Goal: Task Accomplishment & Management: Manage account settings

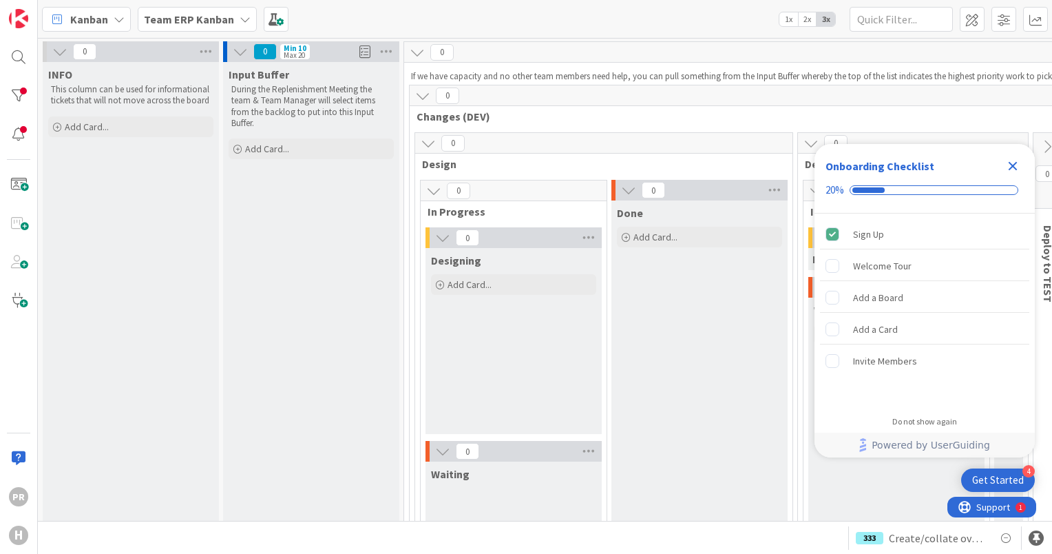
click at [191, 21] on b "Team ERP Kanban" at bounding box center [189, 19] width 90 height 14
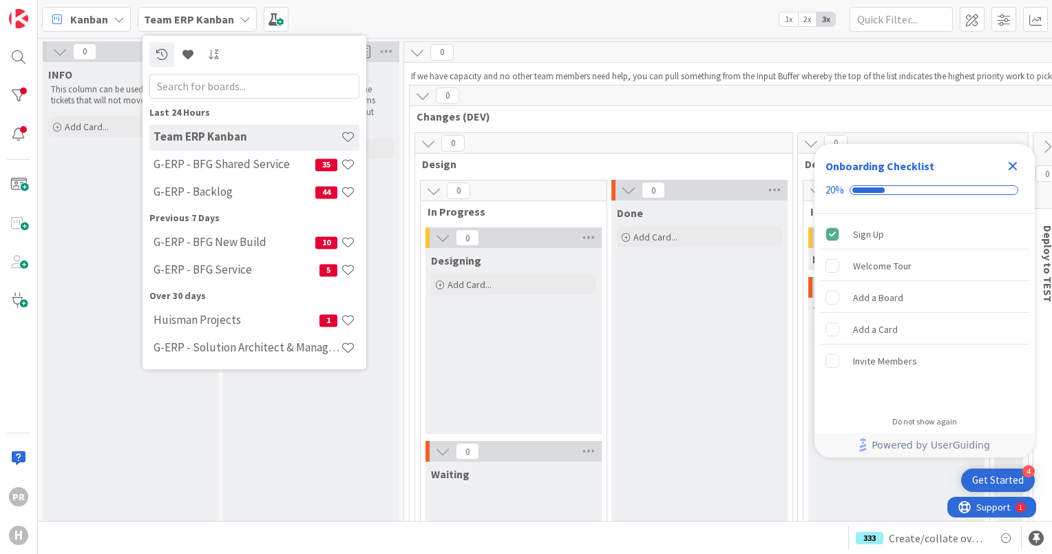
click at [188, 19] on b "Team ERP Kanban" at bounding box center [189, 19] width 90 height 14
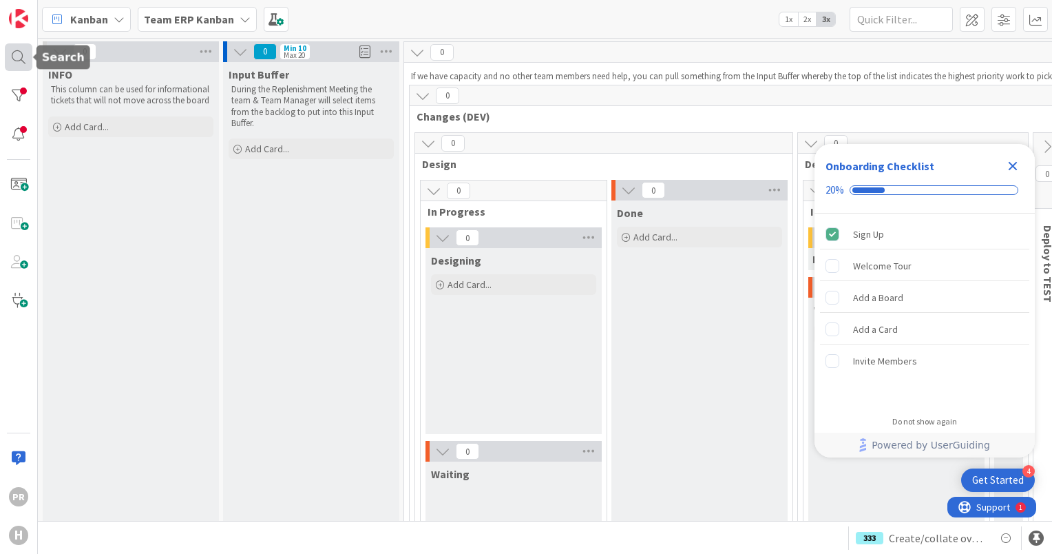
click at [30, 58] on div at bounding box center [19, 57] width 28 height 28
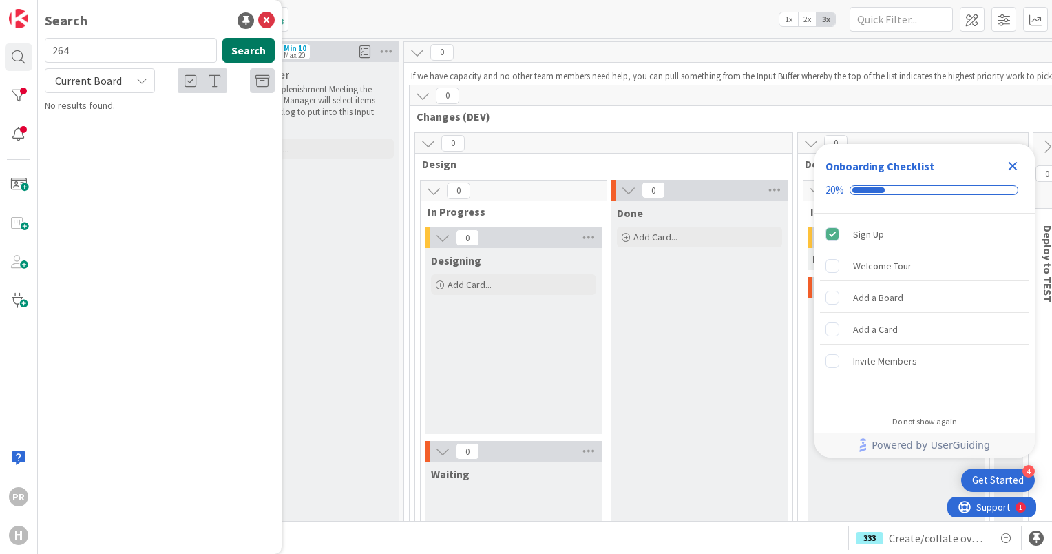
type input "264"
click at [244, 57] on button "Search" at bounding box center [248, 50] width 52 height 25
click at [271, 23] on icon at bounding box center [266, 20] width 17 height 17
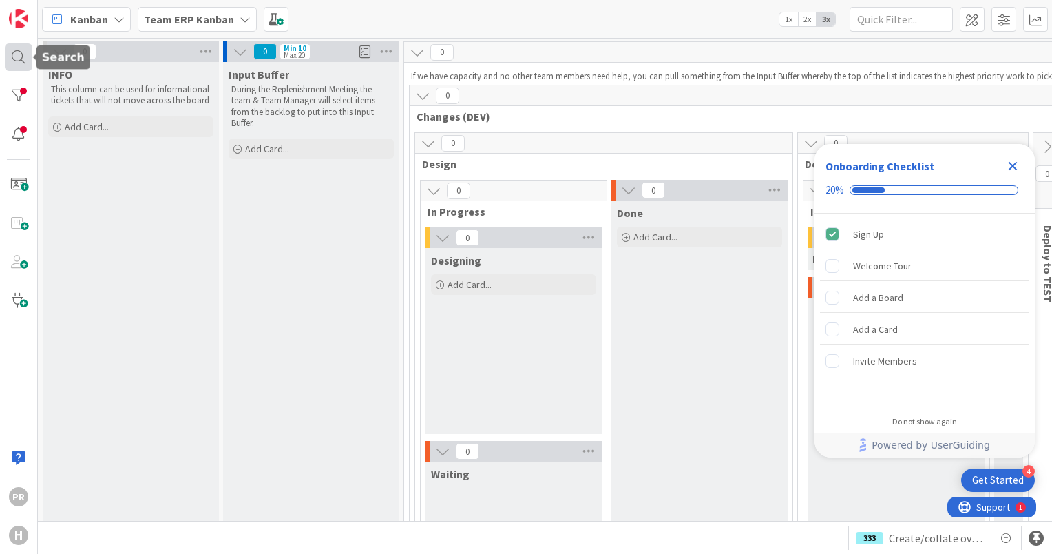
click at [22, 58] on div at bounding box center [19, 57] width 28 height 28
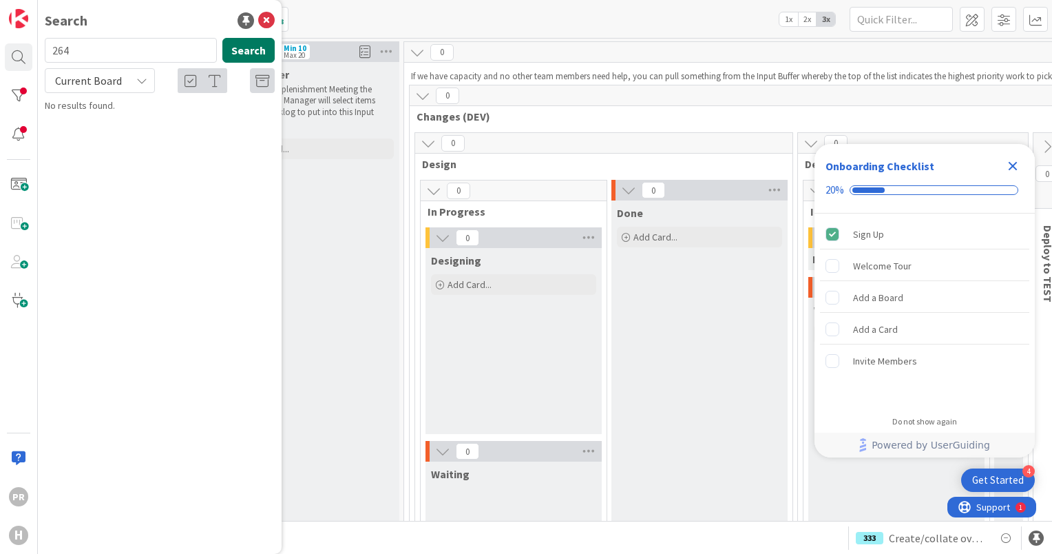
drag, startPoint x: 256, startPoint y: 45, endPoint x: 242, endPoint y: 52, distance: 15.7
click at [255, 45] on button "Search" at bounding box center [248, 50] width 52 height 25
click at [145, 77] on icon at bounding box center [141, 80] width 11 height 11
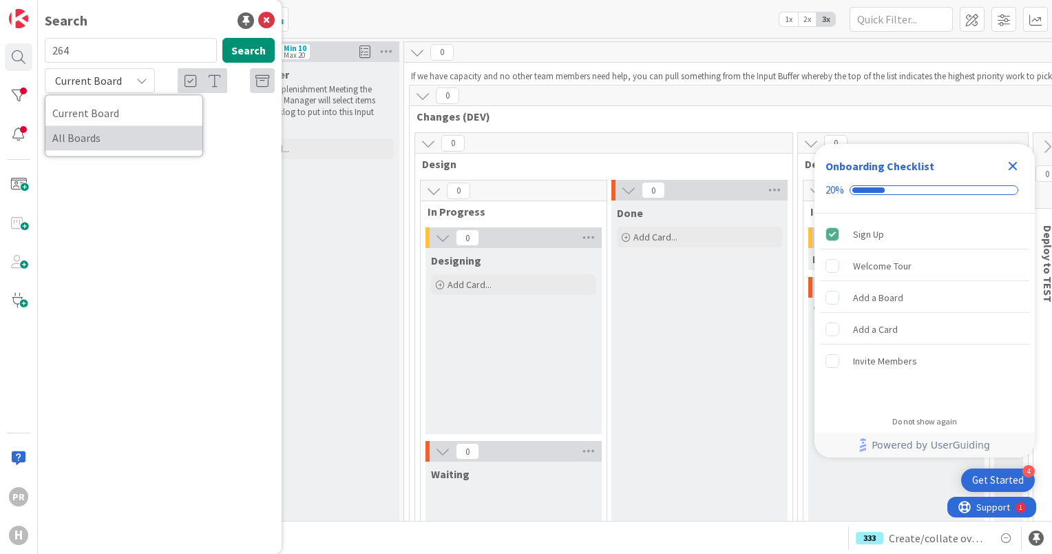
drag, startPoint x: 120, startPoint y: 135, endPoint x: 164, endPoint y: 118, distance: 47.1
click at [120, 135] on span "All Boards" at bounding box center [123, 137] width 143 height 21
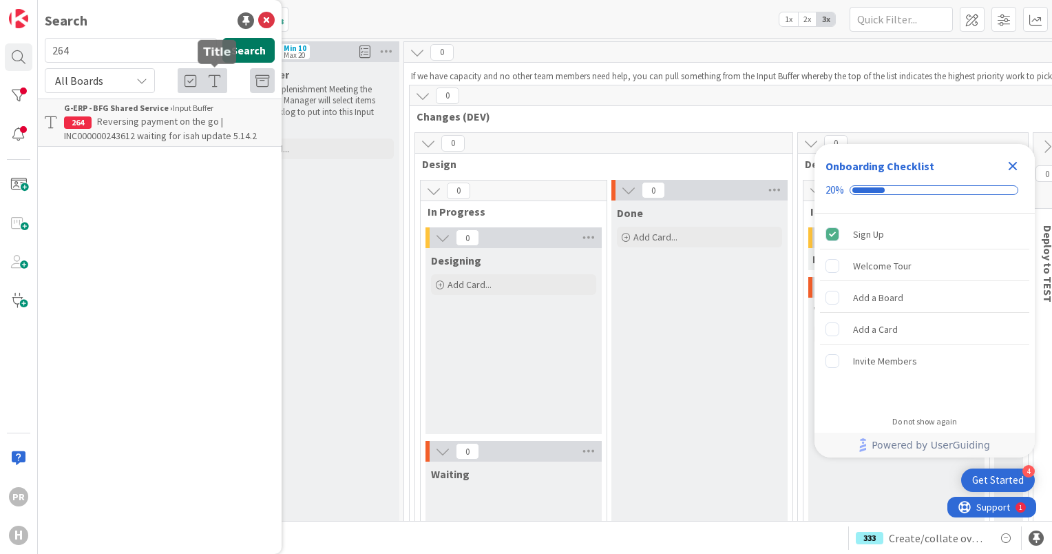
click at [253, 53] on button "Search" at bounding box center [248, 50] width 52 height 25
click at [158, 120] on span "Reversing payment on the go | INC000000243612 waiting for isah update 5.14.2" at bounding box center [160, 128] width 193 height 27
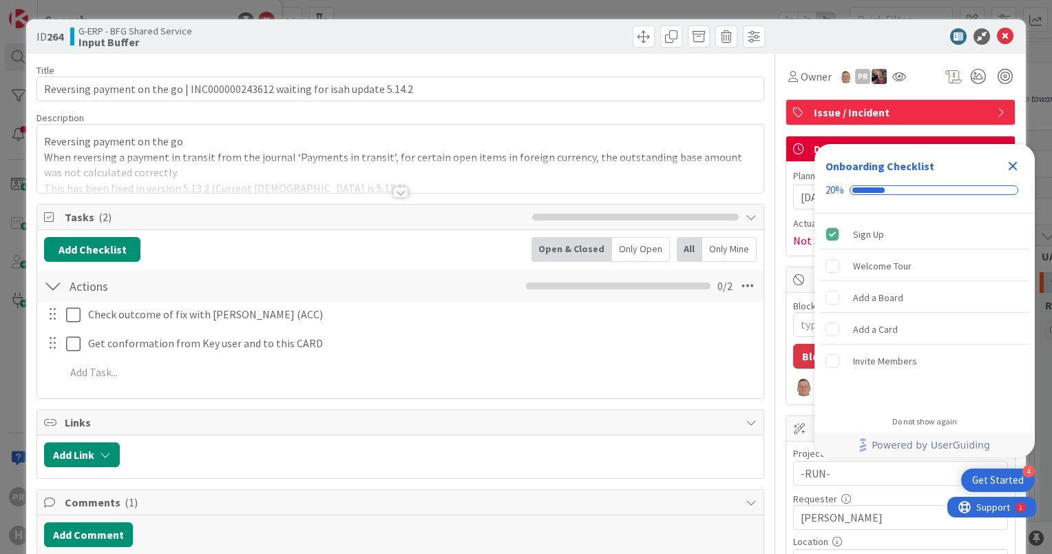
drag, startPoint x: 1014, startPoint y: 169, endPoint x: 1007, endPoint y: 168, distance: 6.9
click at [1014, 168] on icon "Close Checklist" at bounding box center [1013, 166] width 17 height 17
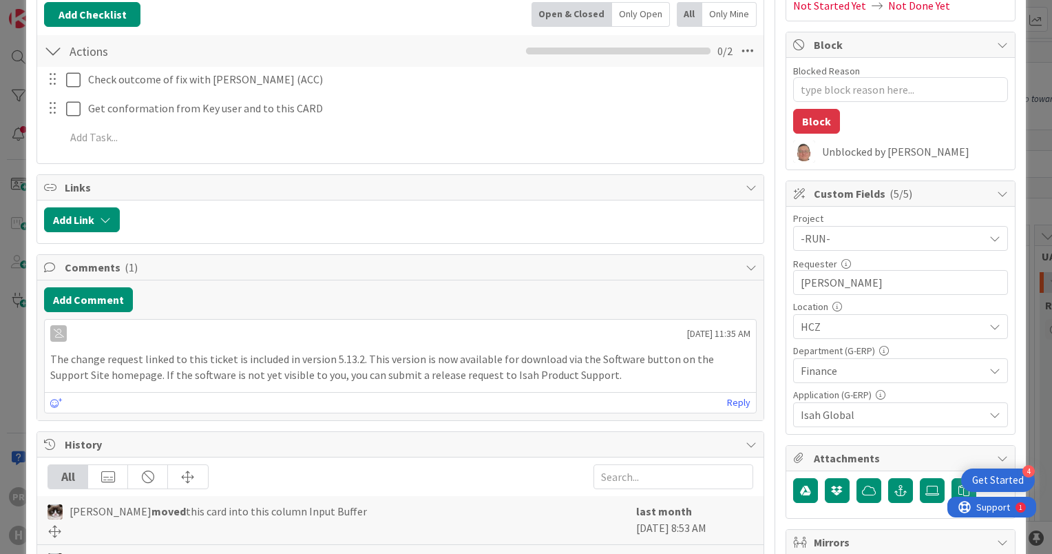
scroll to position [207, 0]
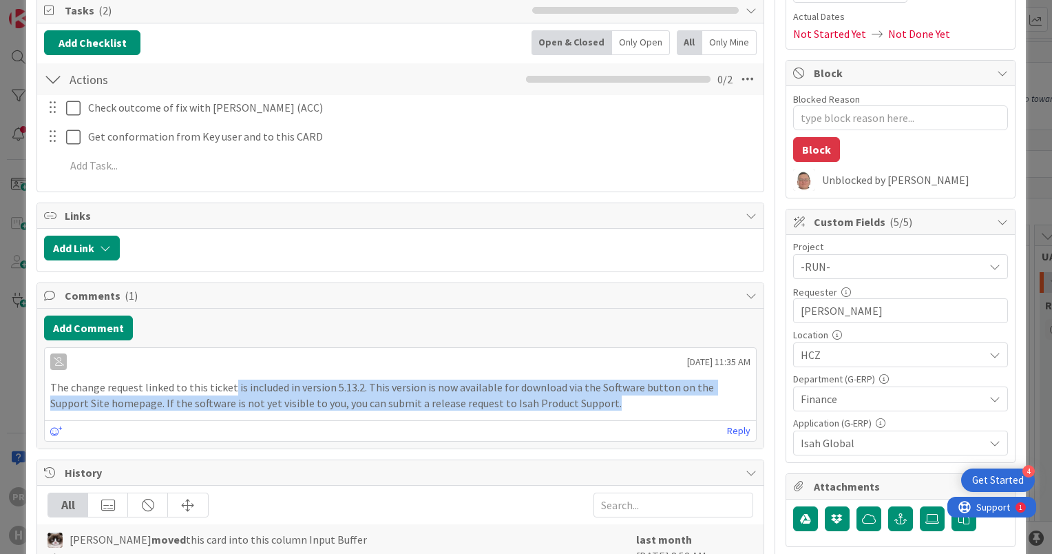
drag, startPoint x: 576, startPoint y: 399, endPoint x: 229, endPoint y: 390, distance: 346.5
click at [229, 390] on p "The change request linked to this ticket is included in version 5.13.2. This ve…" at bounding box center [400, 394] width 700 height 31
drag, startPoint x: 229, startPoint y: 390, endPoint x: 218, endPoint y: 392, distance: 11.9
click at [218, 392] on p "The change request linked to this ticket is included in version 5.13.2. This ve…" at bounding box center [400, 394] width 700 height 31
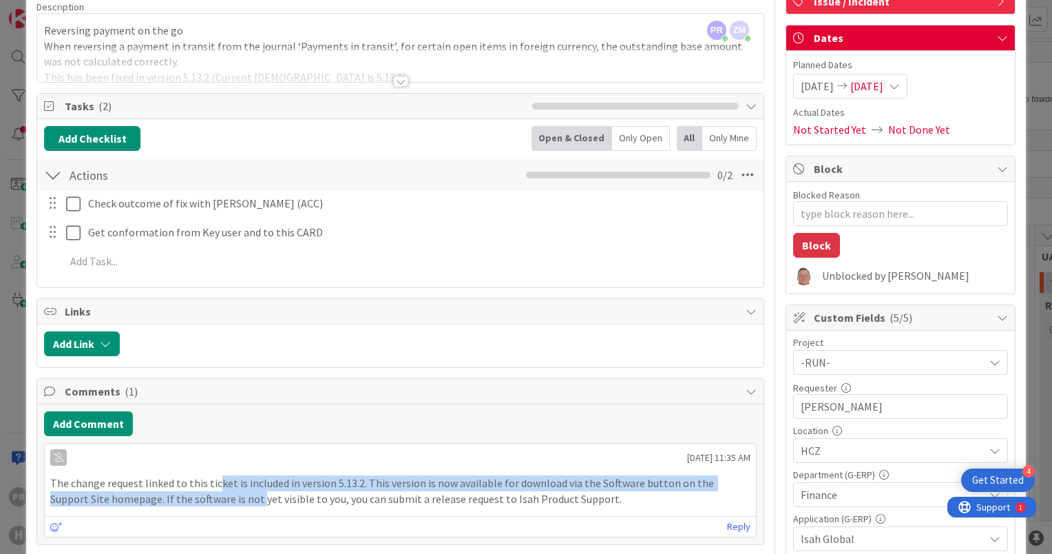
scroll to position [0, 0]
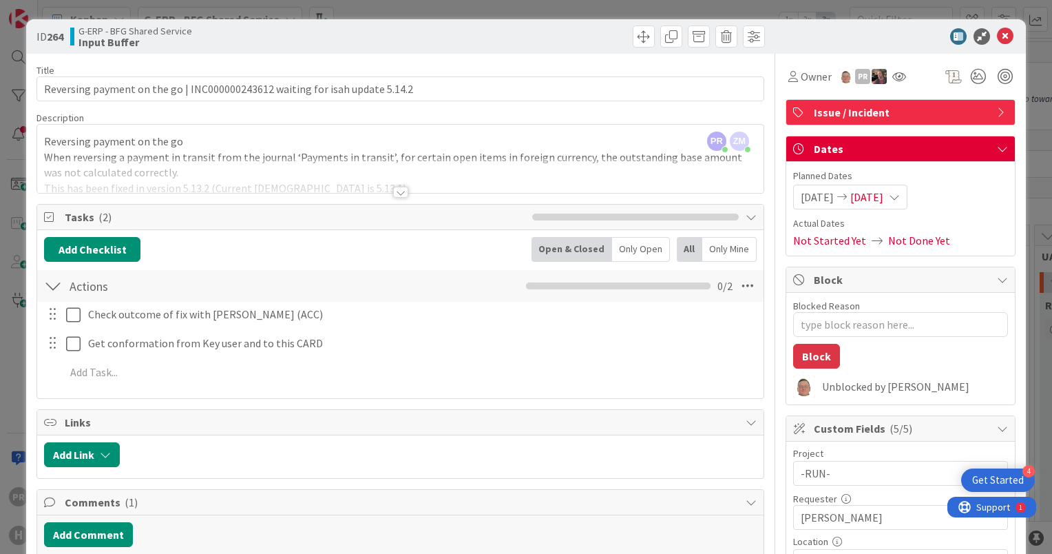
click at [393, 192] on div at bounding box center [400, 192] width 15 height 11
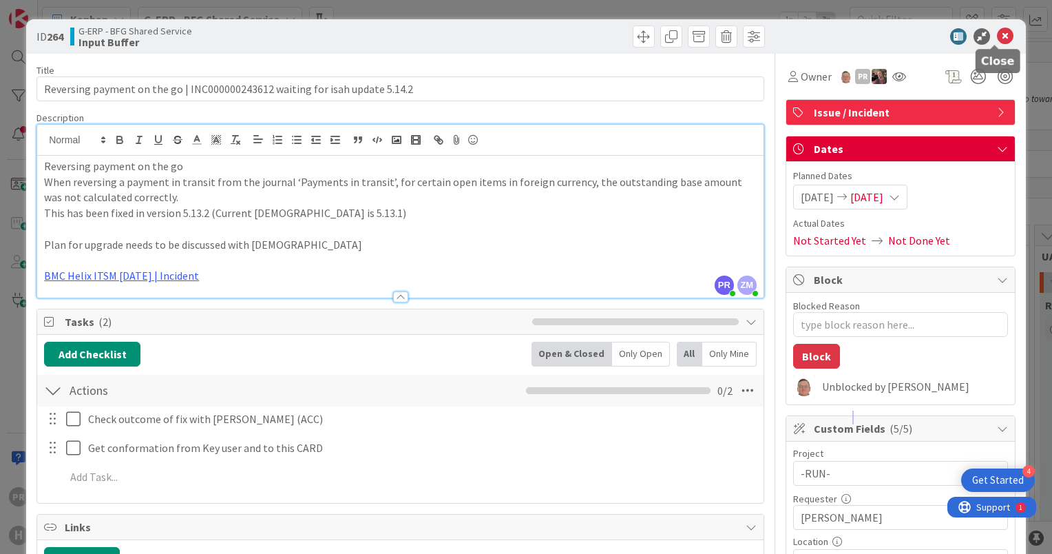
click at [997, 36] on icon at bounding box center [1005, 36] width 17 height 17
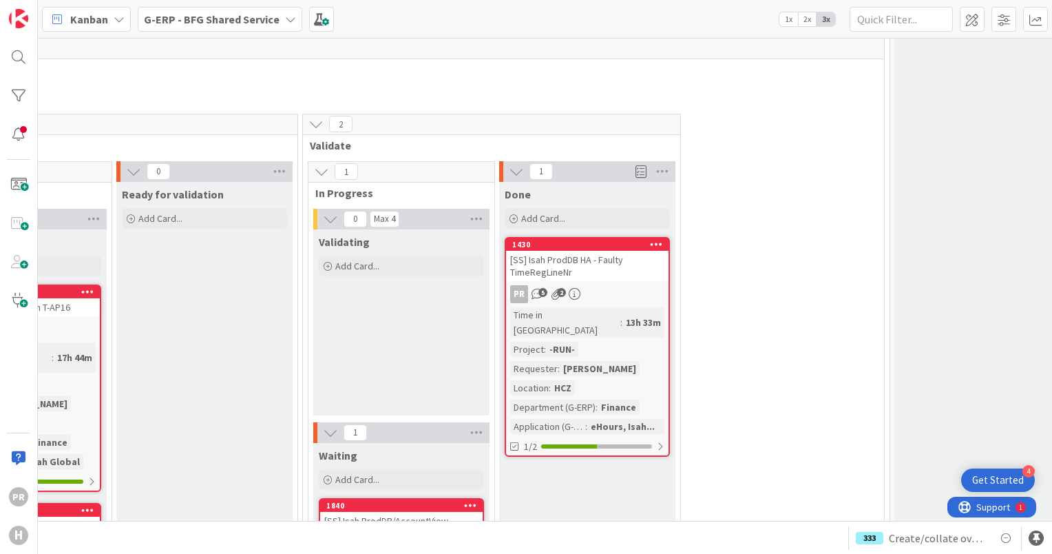
scroll to position [4062, 348]
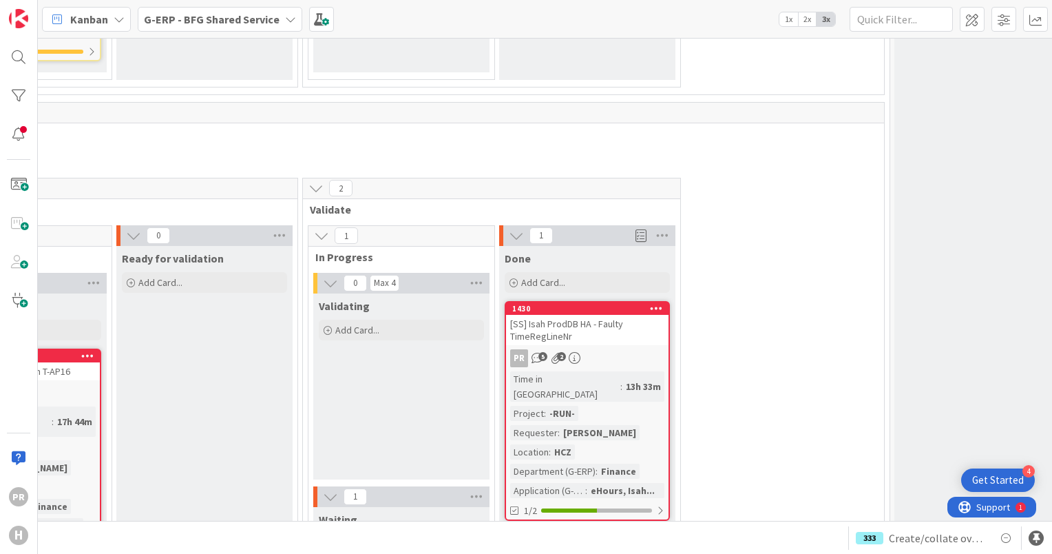
click at [584, 315] on div "[SS] Isah ProdDB HA - Faulty TimeRegLineNr" at bounding box center [587, 330] width 162 height 30
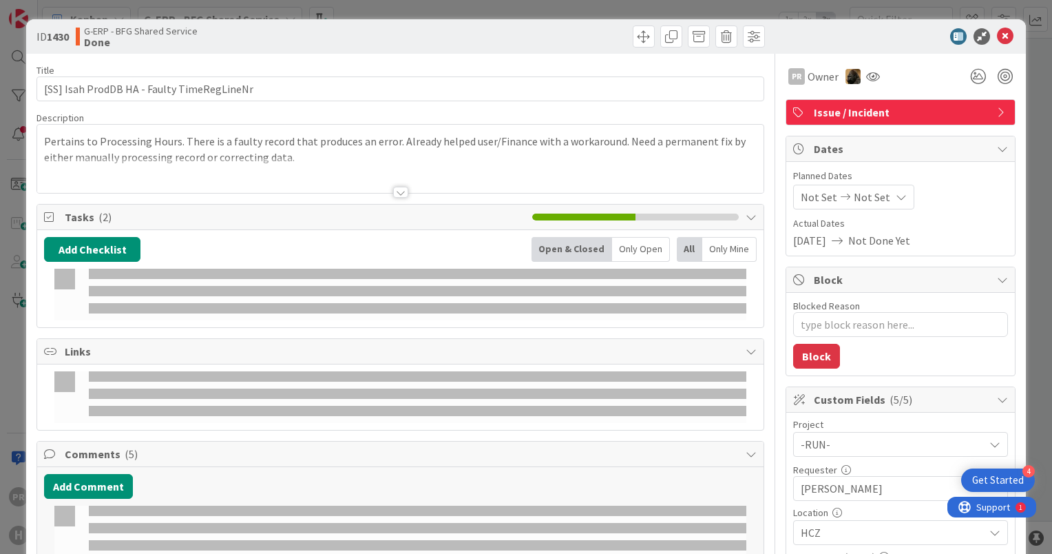
type textarea "x"
select select "sql"
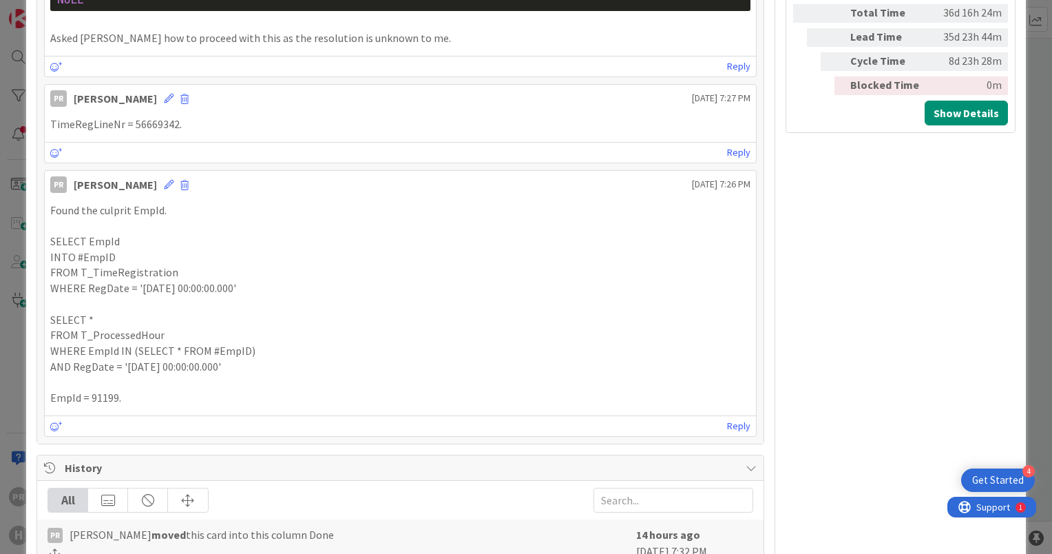
scroll to position [1377, 0]
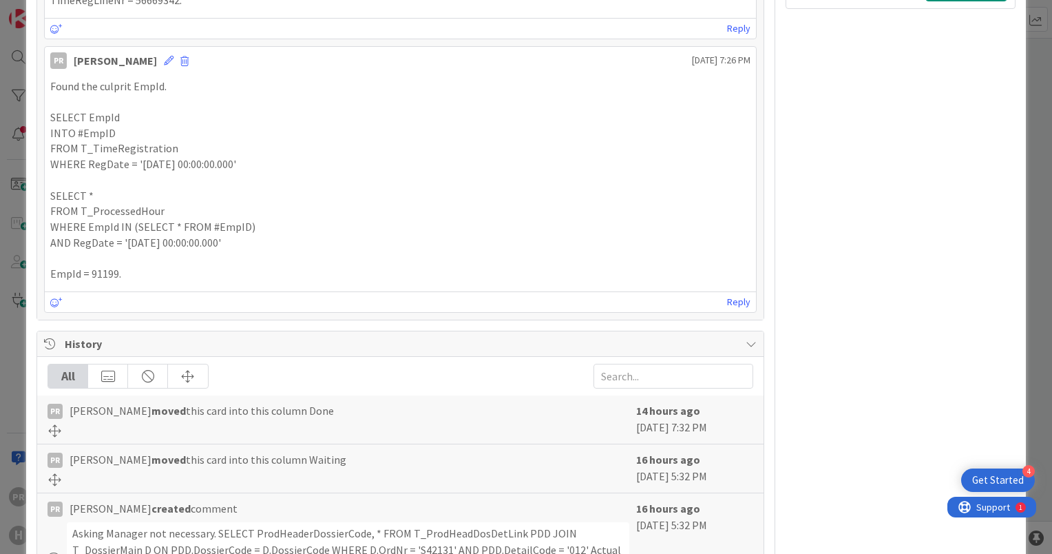
drag, startPoint x: 259, startPoint y: 160, endPoint x: 174, endPoint y: 155, distance: 85.5
click at [174, 156] on p "WHERE RegDate = '[DATE] 00:00:00.000'" at bounding box center [400, 164] width 700 height 16
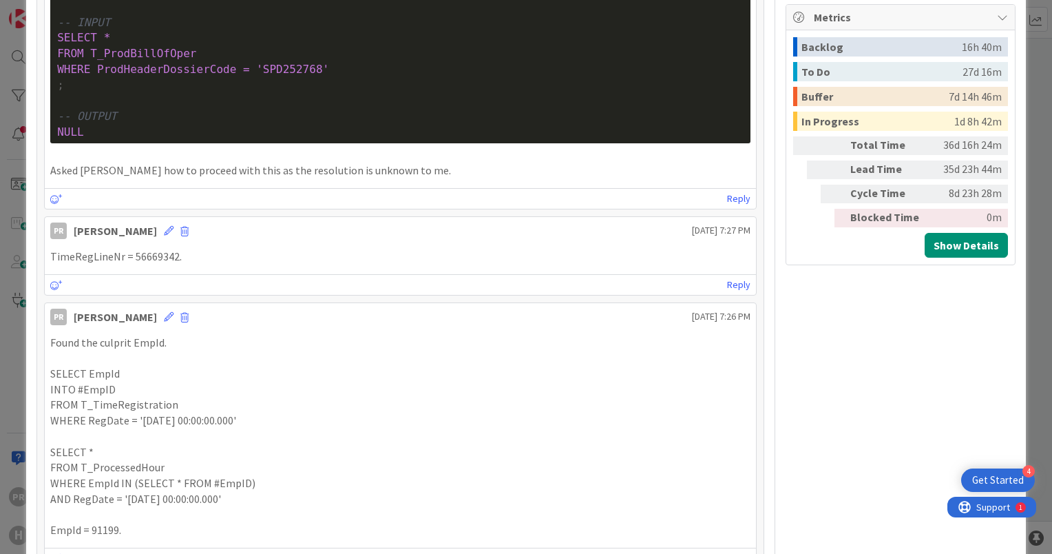
scroll to position [1102, 0]
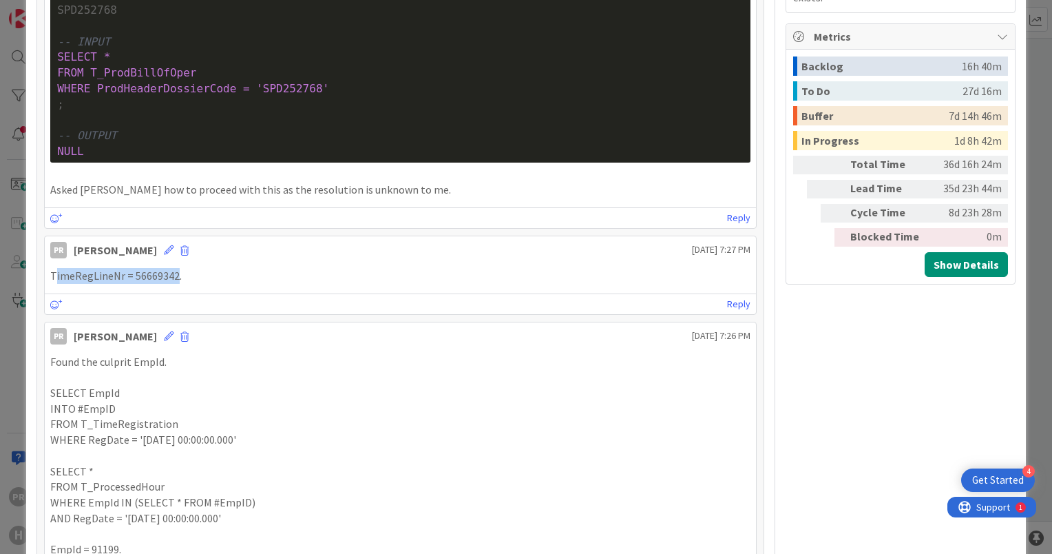
drag, startPoint x: 175, startPoint y: 269, endPoint x: 56, endPoint y: 272, distance: 118.5
click at [56, 272] on p "TimeRegLineNr = 56669342." at bounding box center [400, 276] width 700 height 16
drag, startPoint x: 56, startPoint y: 272, endPoint x: 209, endPoint y: 270, distance: 152.9
click at [209, 270] on p "TimeRegLineNr = 56669342." at bounding box center [400, 276] width 700 height 16
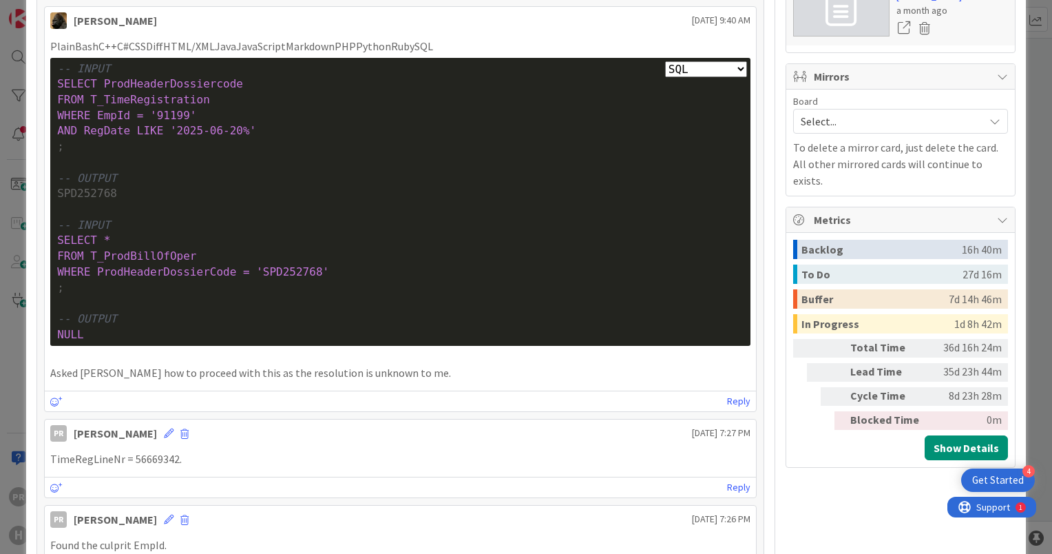
scroll to position [895, 0]
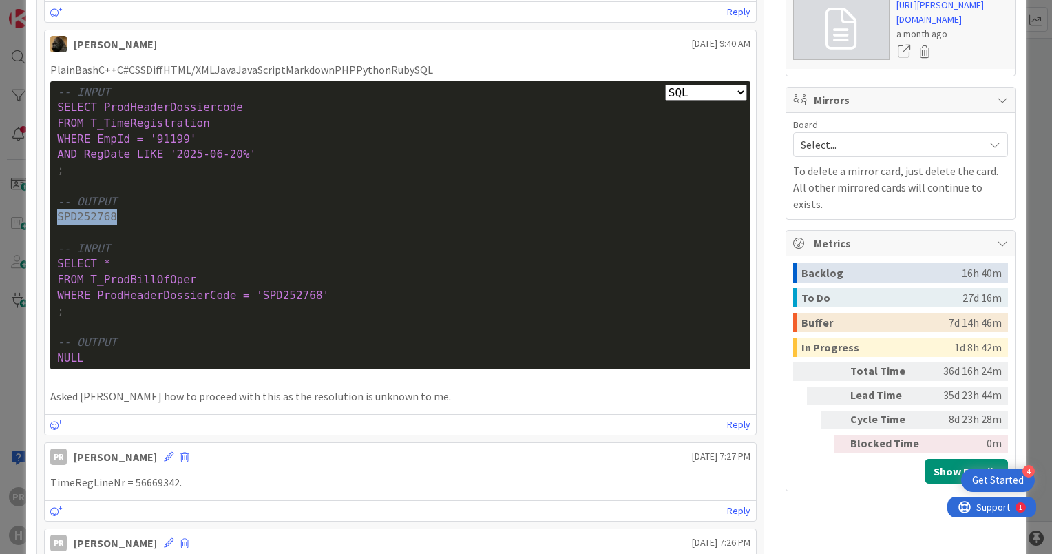
drag, startPoint x: 57, startPoint y: 213, endPoint x: 112, endPoint y: 212, distance: 55.1
click at [112, 212] on div "SPD252768" at bounding box center [400, 217] width 686 height 16
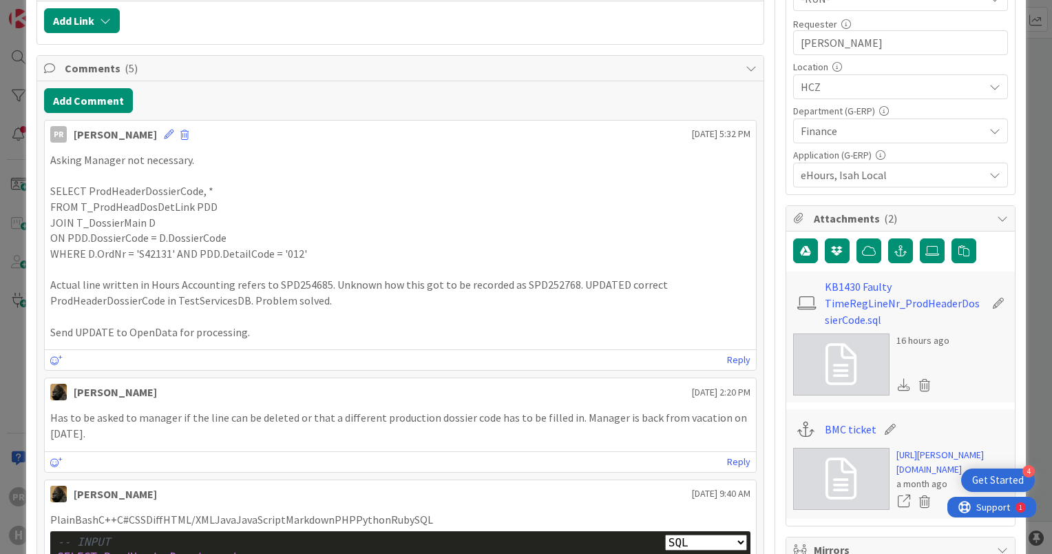
scroll to position [344, 0]
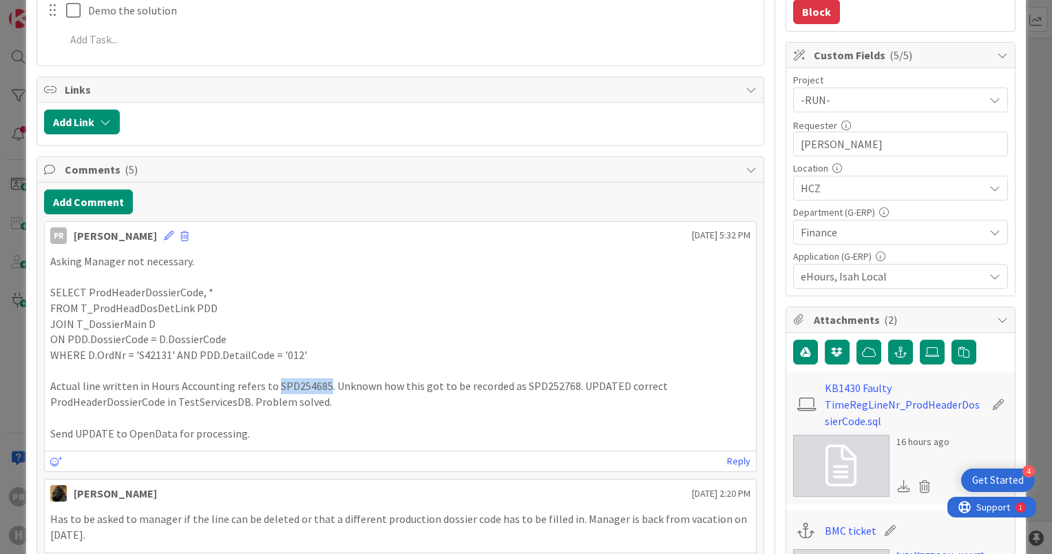
drag, startPoint x: 273, startPoint y: 385, endPoint x: 319, endPoint y: 386, distance: 46.8
click at [319, 386] on p "Actual line written in Hours Accounting refers to SPD254685. Unknown how this g…" at bounding box center [400, 393] width 700 height 31
drag, startPoint x: 319, startPoint y: 386, endPoint x: 441, endPoint y: 446, distance: 135.5
click at [441, 446] on div "PR [PERSON_NAME] [DATE] 5:32 PM Asking Manager not necessary. SELECT ProdHeader…" at bounding box center [400, 346] width 713 height 251
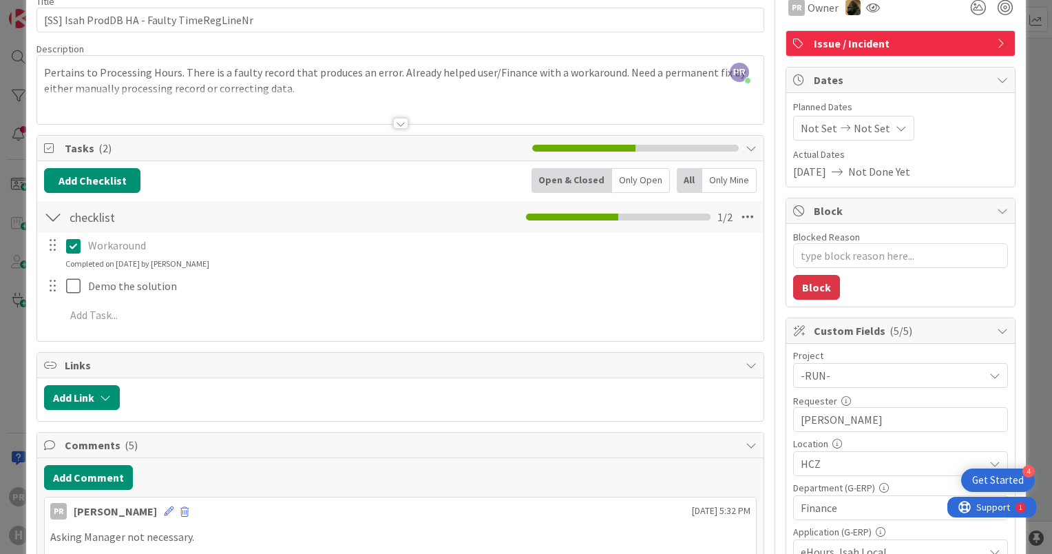
scroll to position [0, 0]
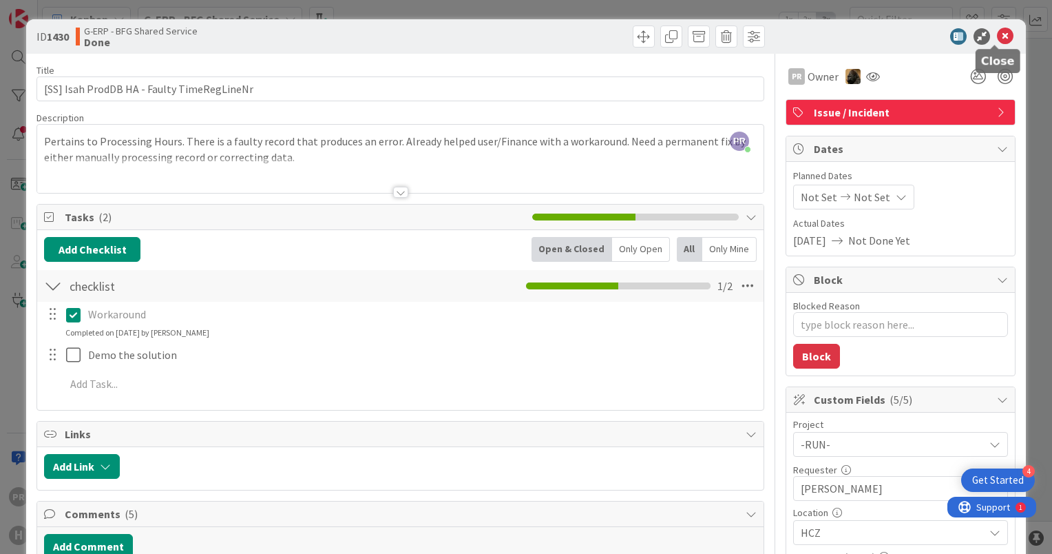
click at [997, 36] on icon at bounding box center [1005, 36] width 17 height 17
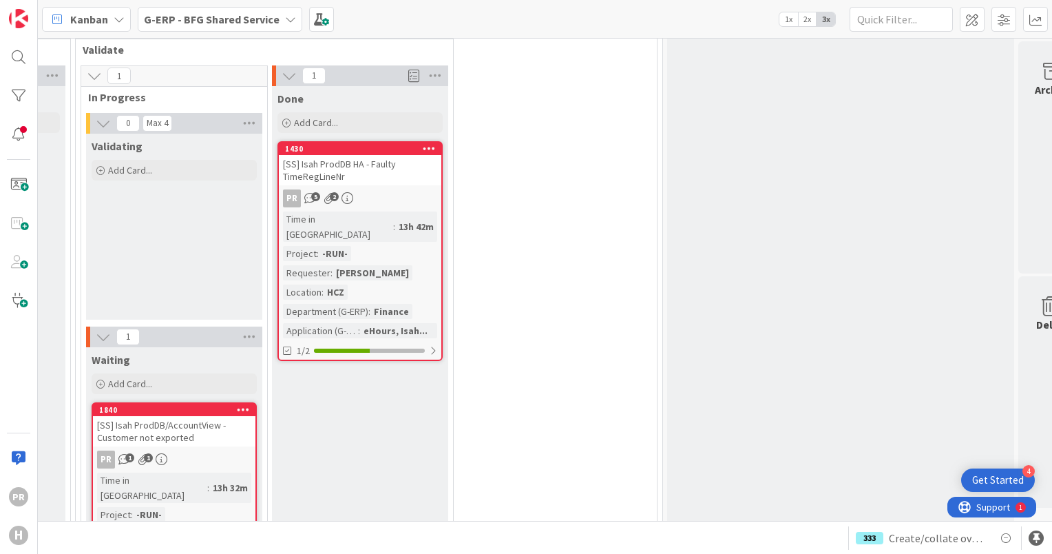
scroll to position [4131, 575]
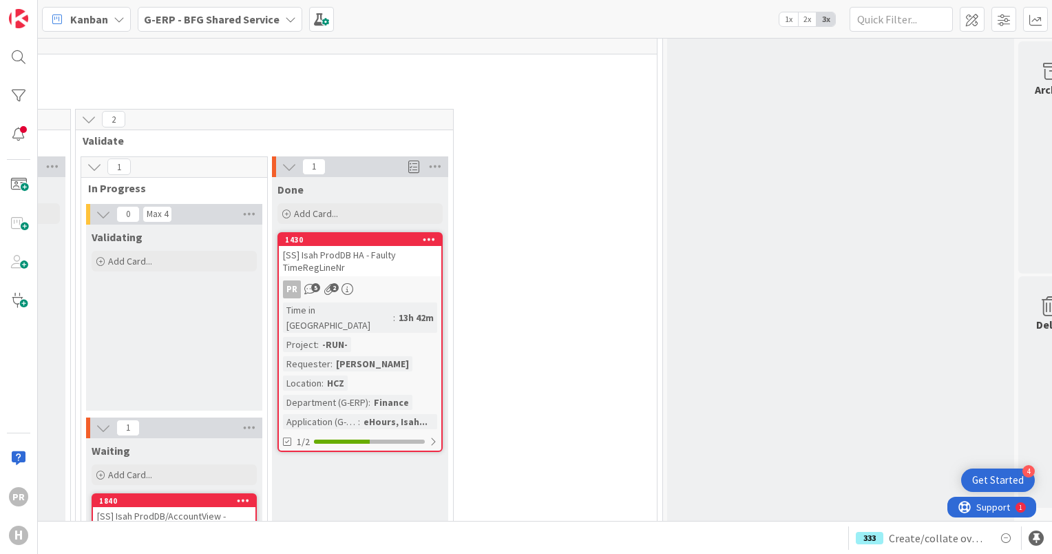
click at [372, 246] on div "[SS] Isah ProdDB HA - Faulty TimeRegLineNr" at bounding box center [360, 261] width 162 height 30
type textarea "x"
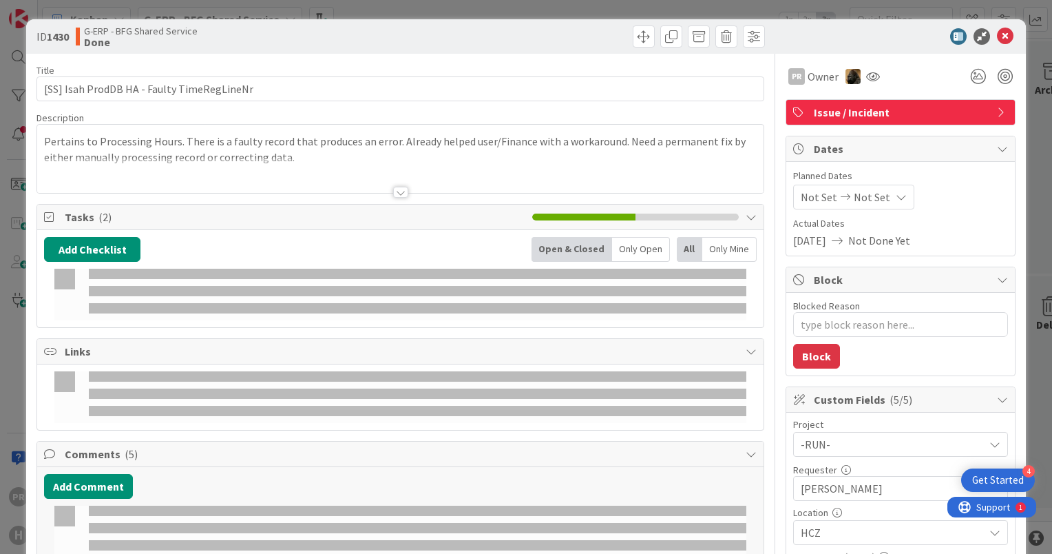
select select "sql"
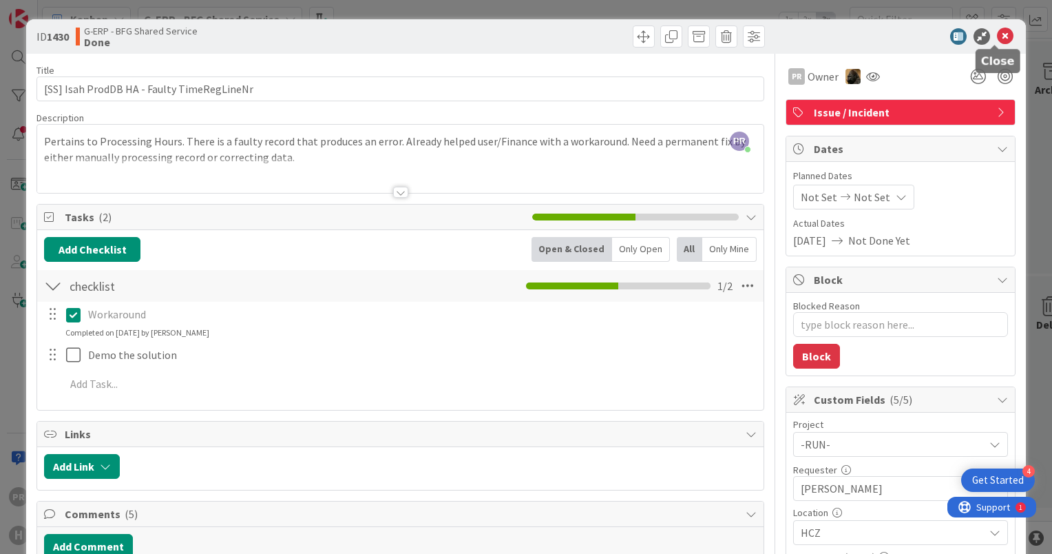
click at [1000, 30] on icon at bounding box center [1005, 36] width 17 height 17
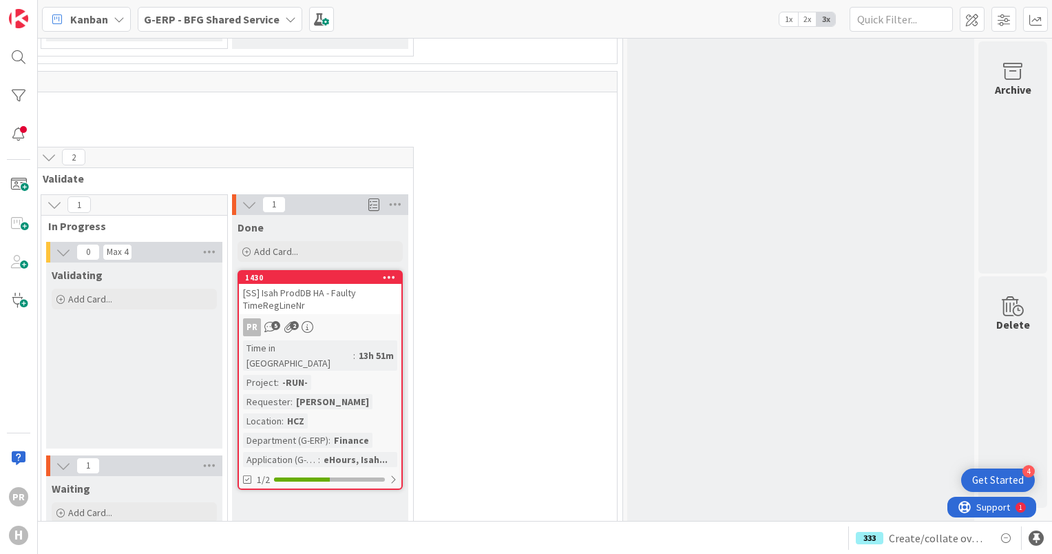
scroll to position [3994, 622]
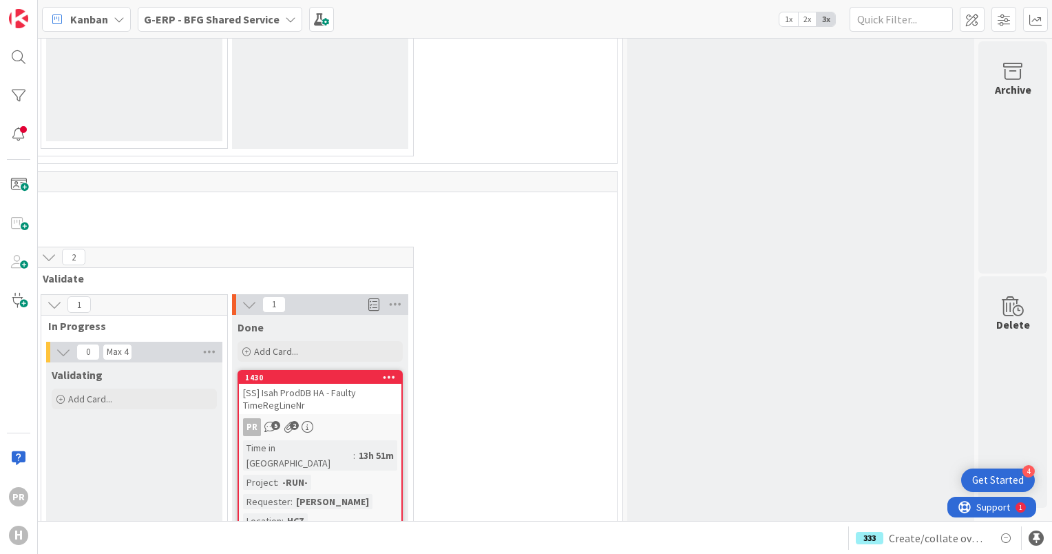
click at [340, 384] on div "[SS] Isah ProdDB HA - Faulty TimeRegLineNr" at bounding box center [320, 399] width 162 height 30
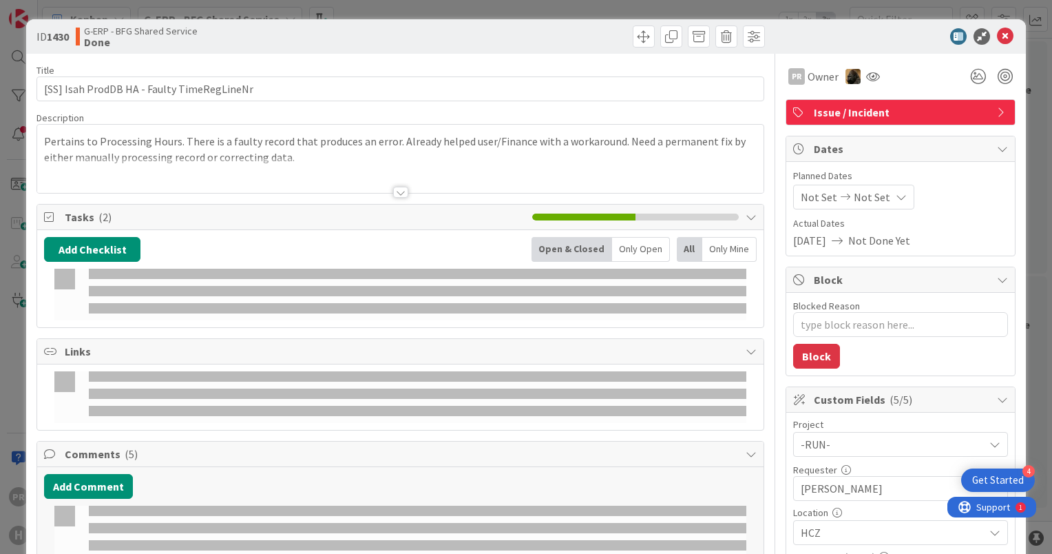
type textarea "x"
select select "sql"
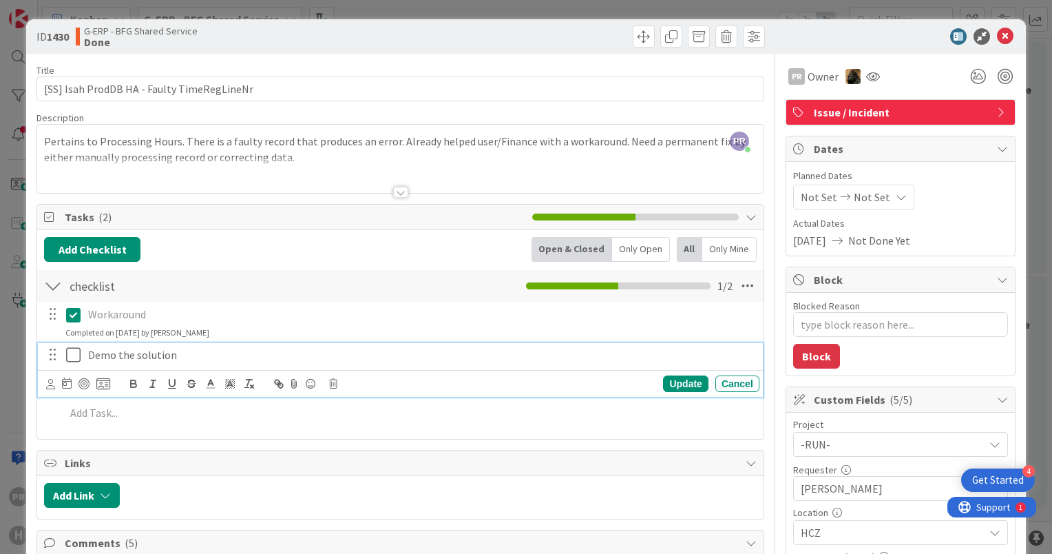
click at [78, 358] on icon at bounding box center [73, 354] width 14 height 17
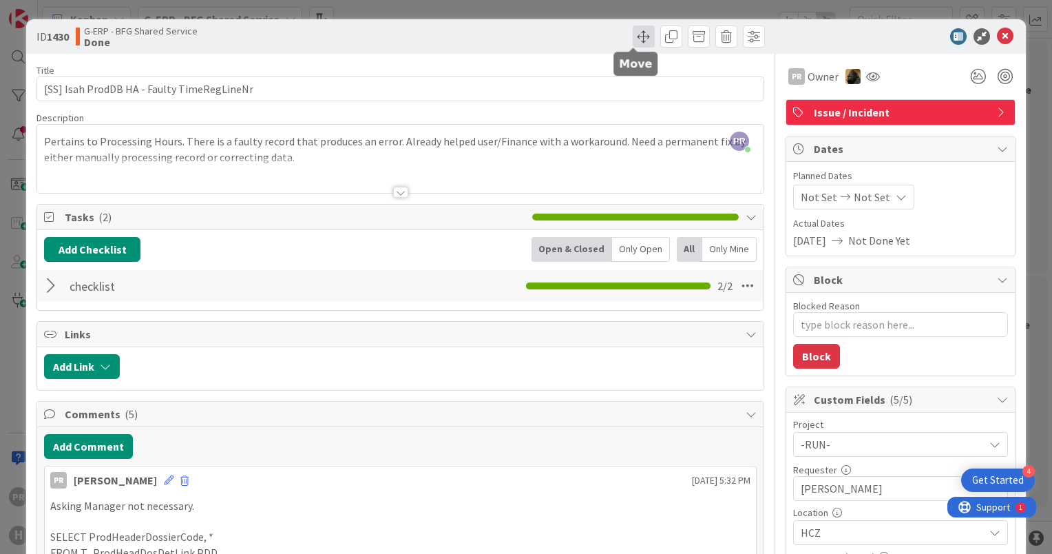
click at [635, 32] on span at bounding box center [644, 36] width 22 height 22
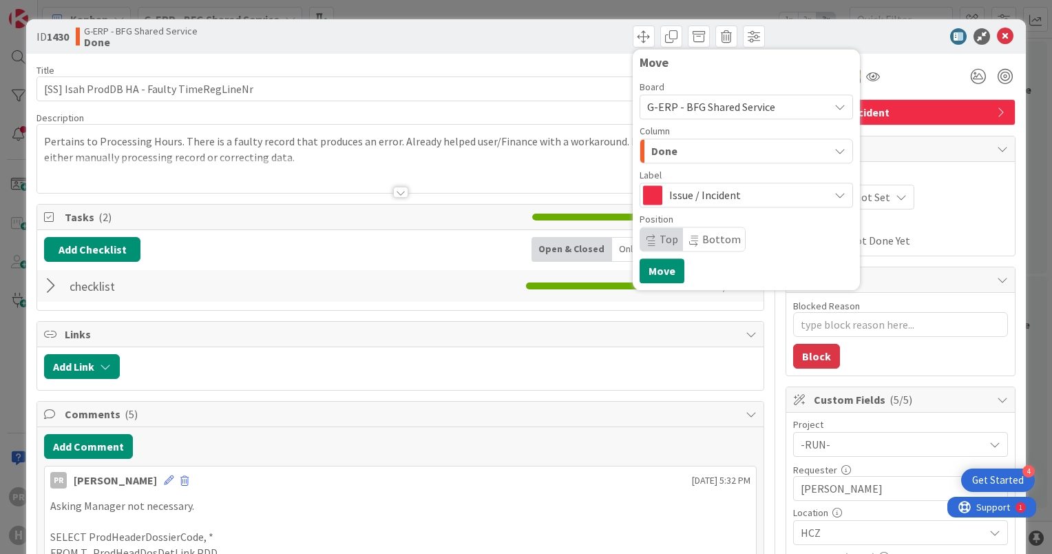
click at [683, 148] on div "Done" at bounding box center [738, 151] width 181 height 22
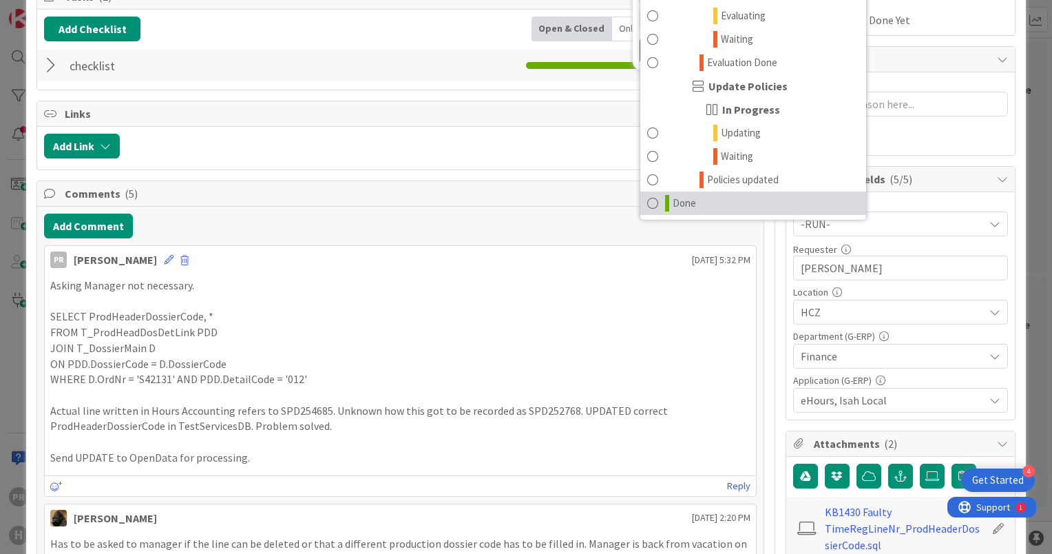
scroll to position [138, 0]
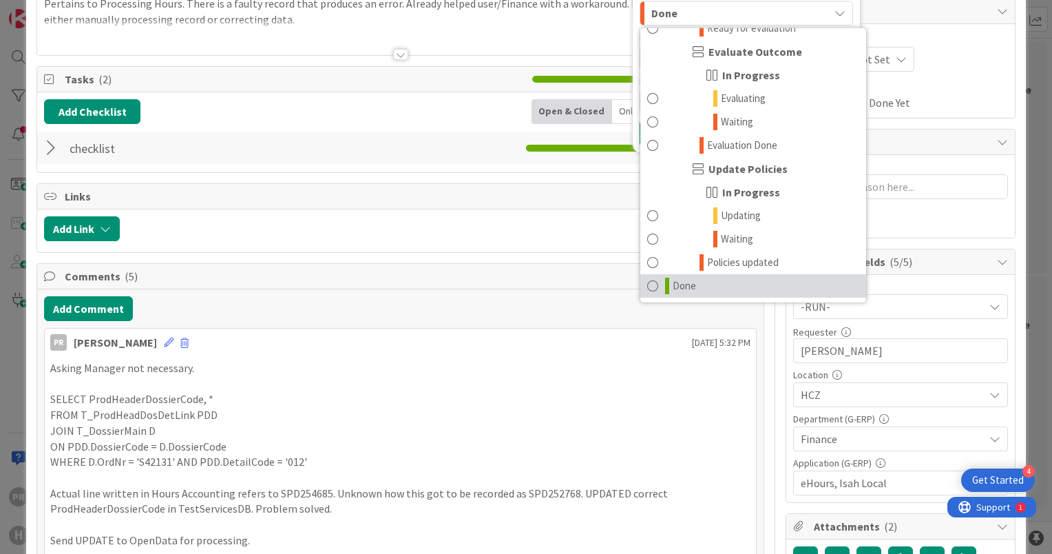
click at [675, 289] on span "Done" at bounding box center [684, 285] width 23 height 17
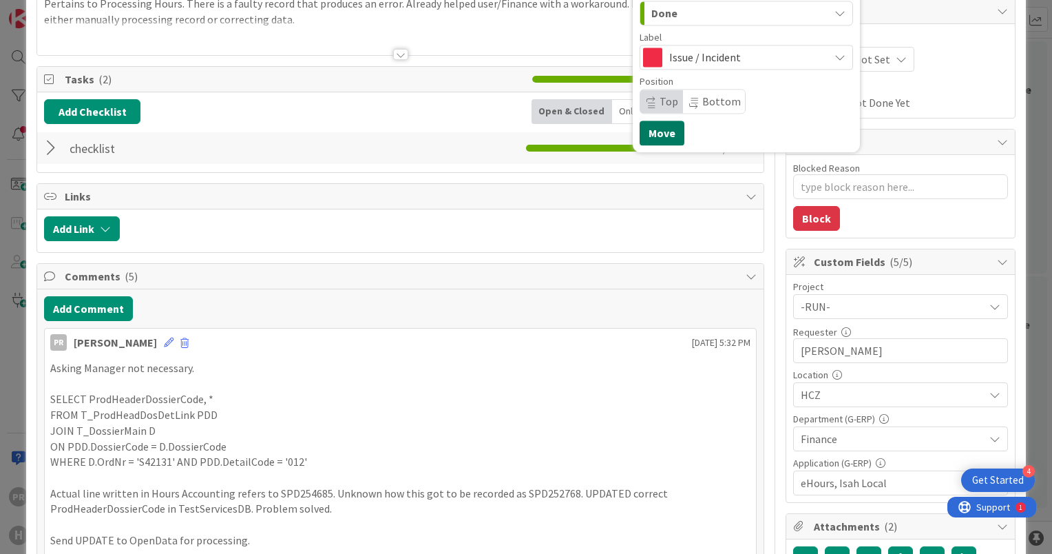
click at [660, 137] on button "Move" at bounding box center [662, 132] width 45 height 25
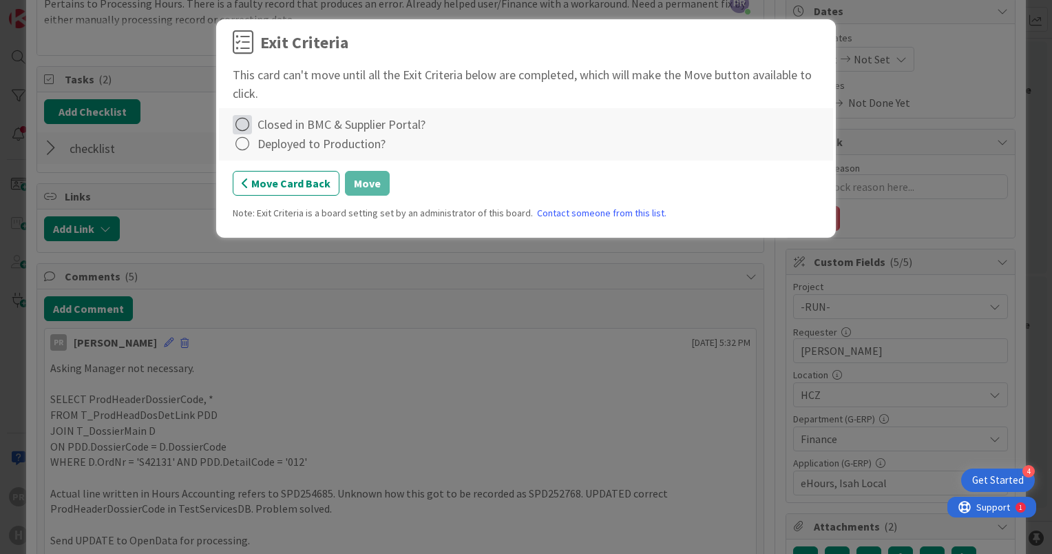
click at [244, 127] on icon at bounding box center [242, 124] width 19 height 19
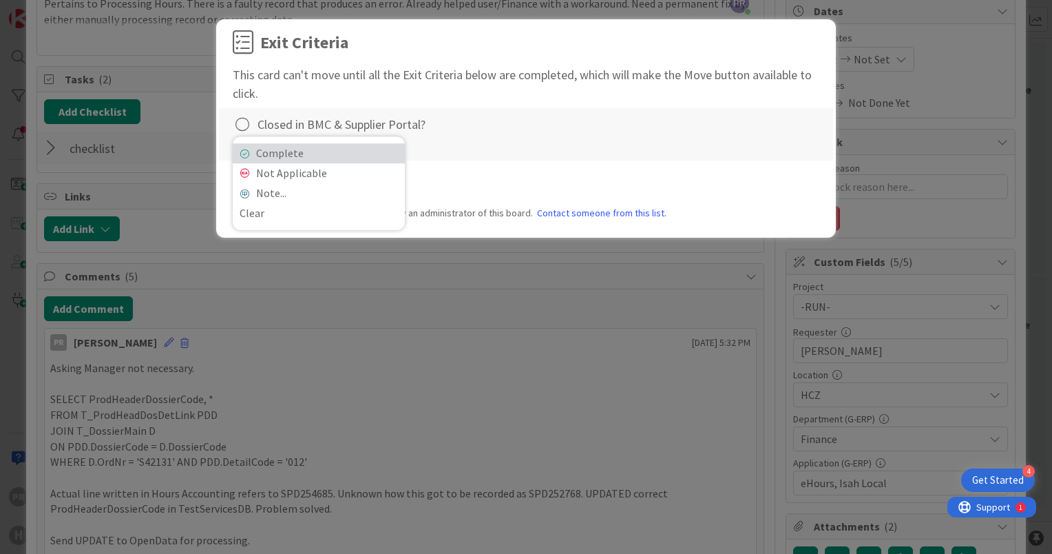
click at [262, 146] on link "Complete" at bounding box center [319, 153] width 172 height 20
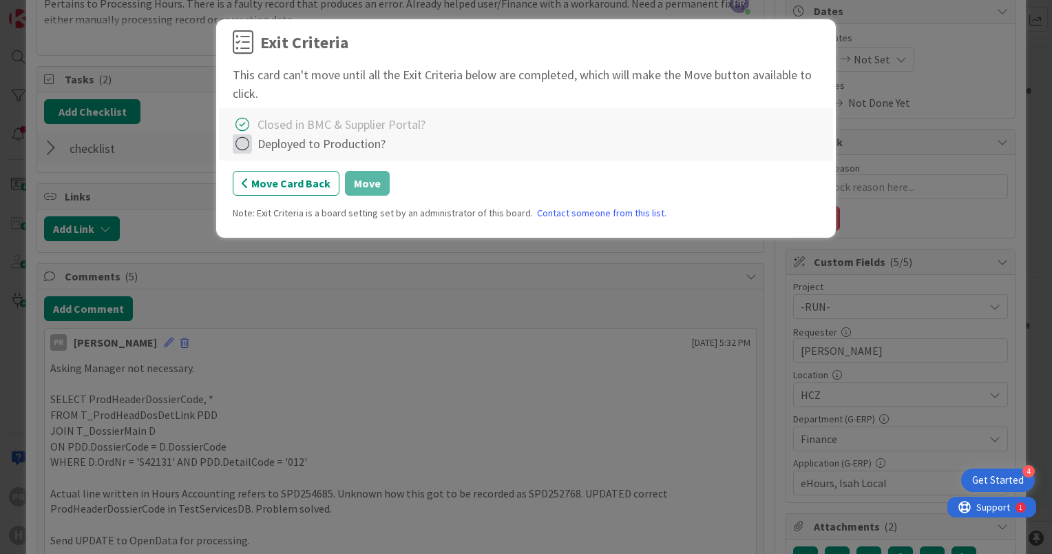
click at [244, 143] on icon at bounding box center [242, 143] width 19 height 19
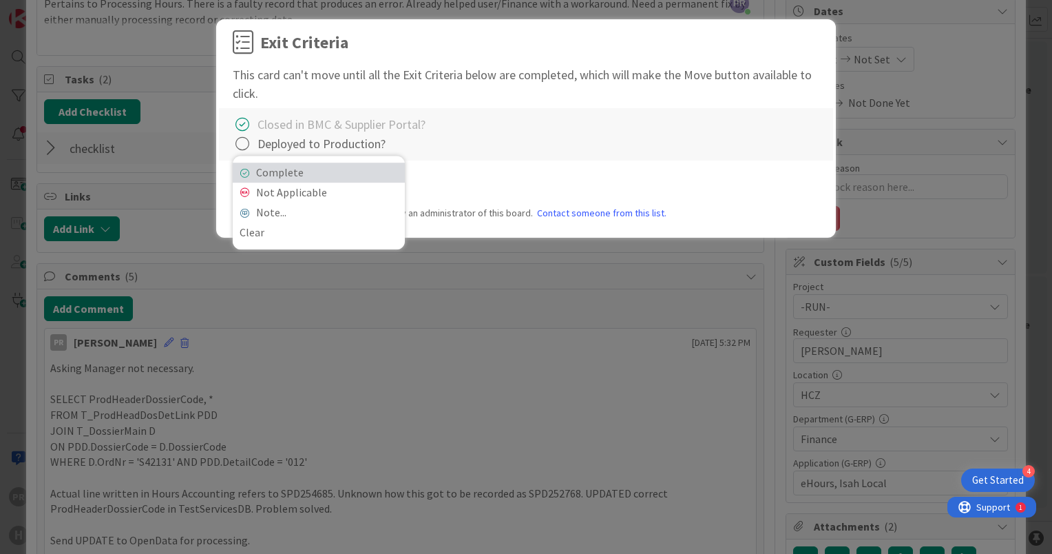
click at [267, 174] on link "Complete" at bounding box center [319, 172] width 172 height 20
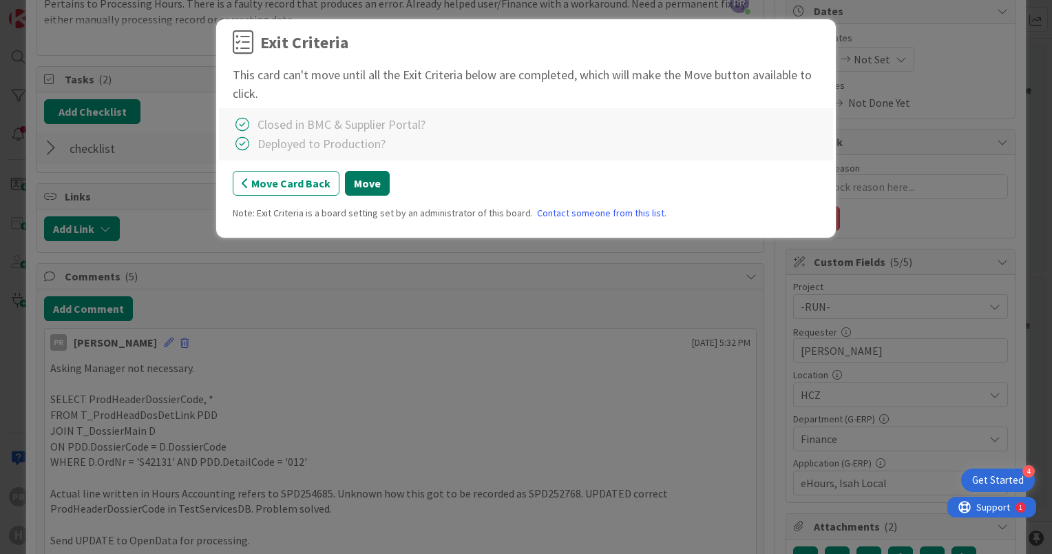
click at [367, 182] on button "Move" at bounding box center [367, 183] width 45 height 25
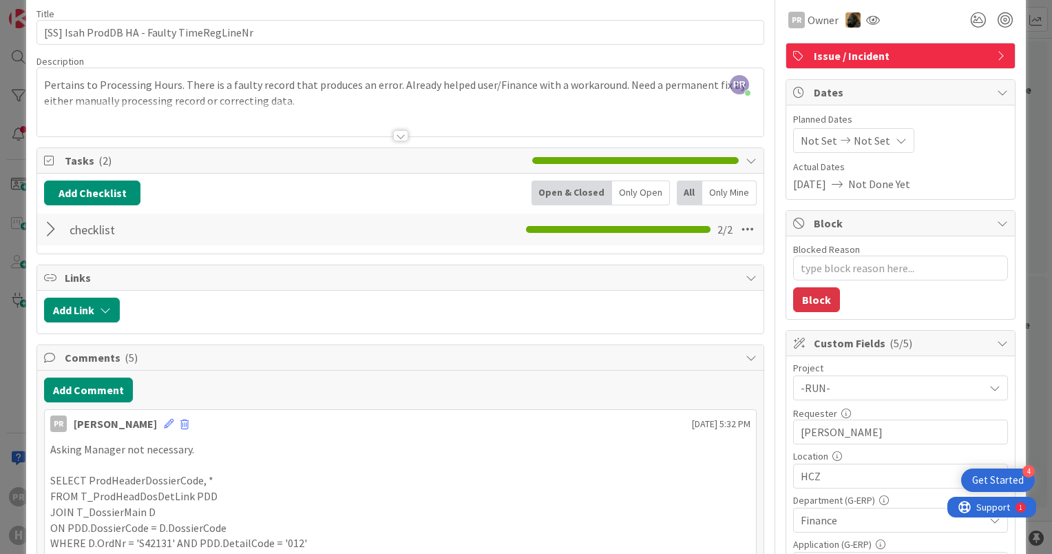
scroll to position [0, 0]
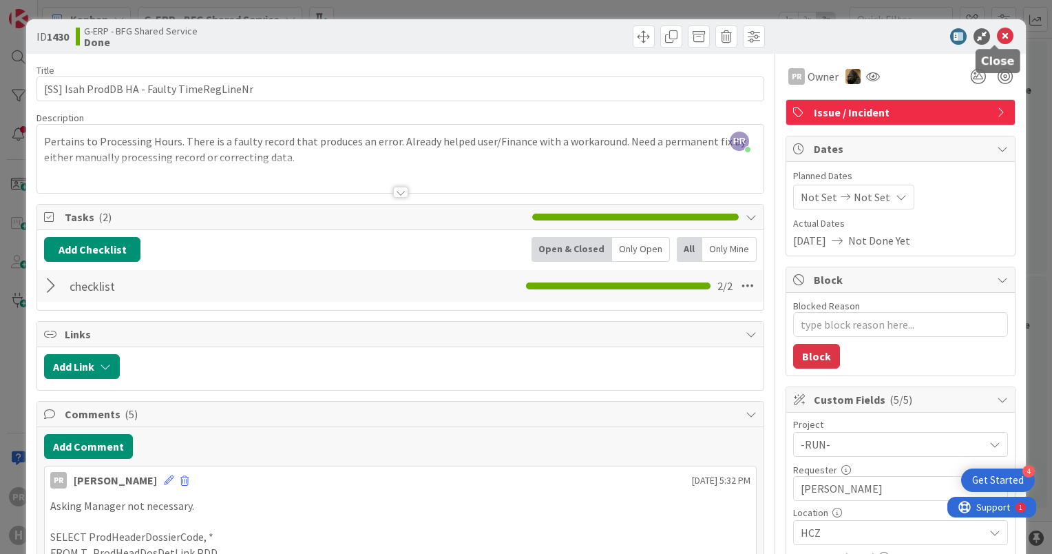
click at [997, 33] on icon at bounding box center [1005, 36] width 17 height 17
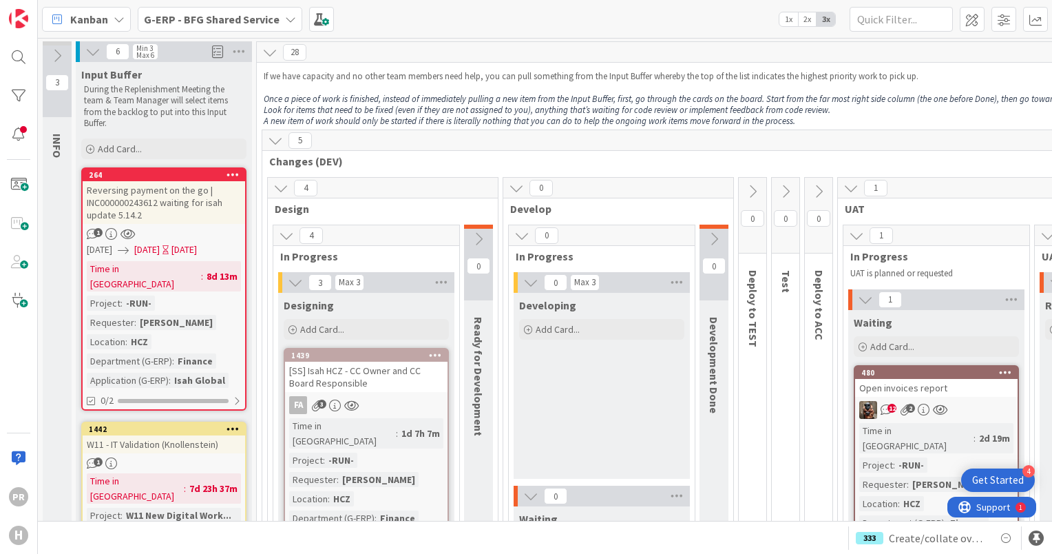
click at [189, 207] on div "Reversing payment on the go | INC000000243612 waiting for isah update 5.14.2" at bounding box center [164, 202] width 162 height 43
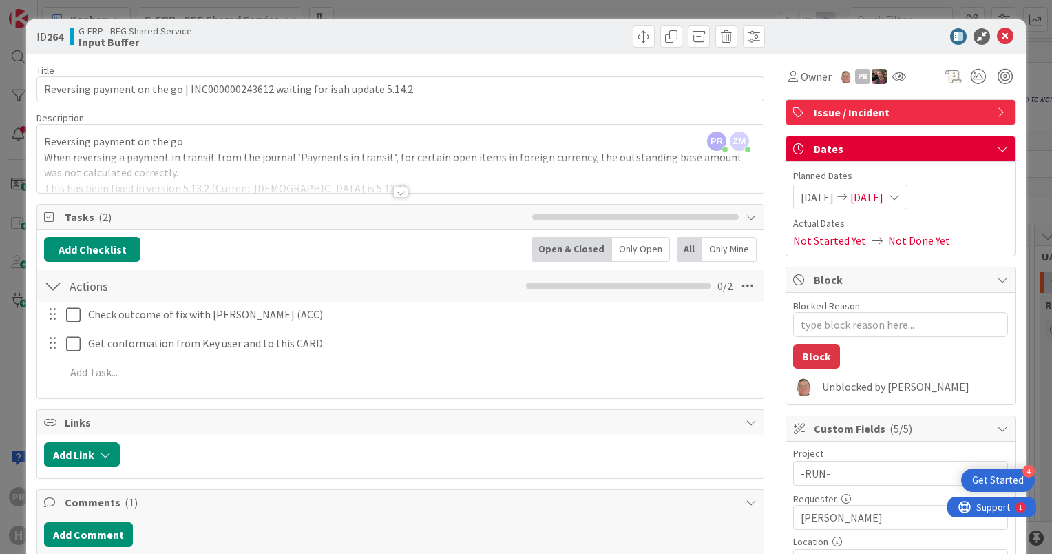
click at [397, 194] on div at bounding box center [400, 192] width 15 height 11
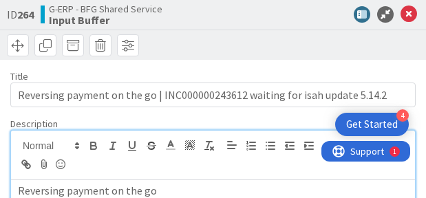
type textarea "x"
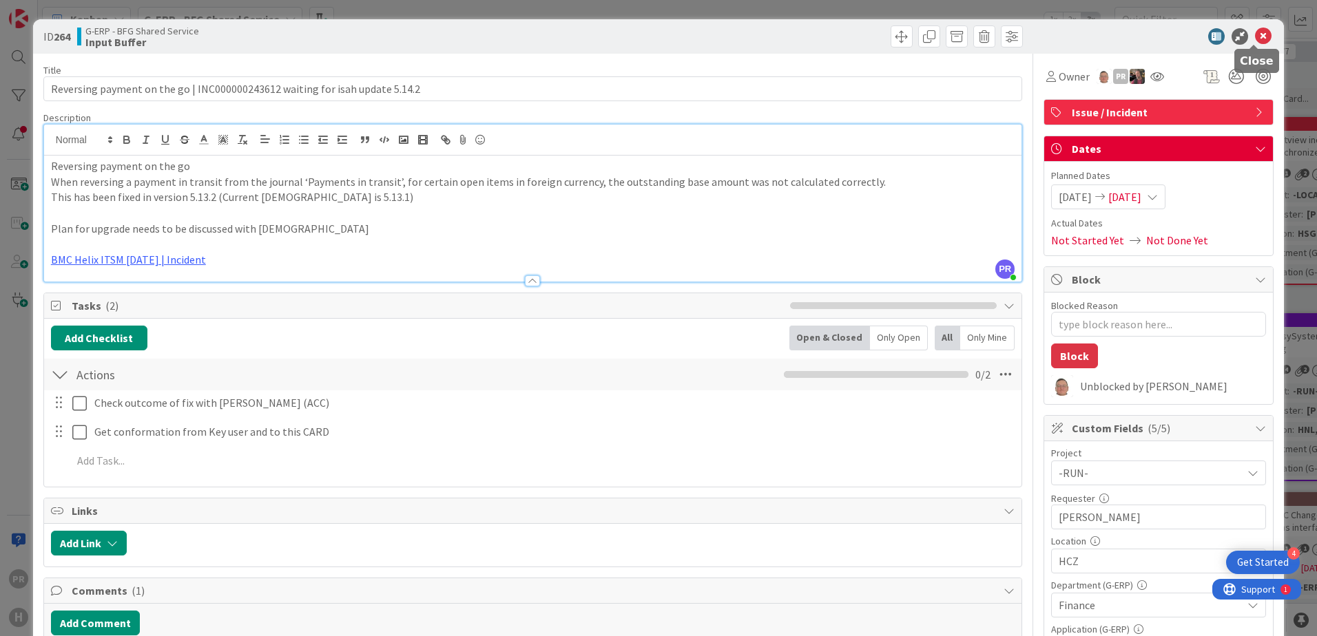
click at [1051, 33] on icon at bounding box center [1263, 36] width 17 height 17
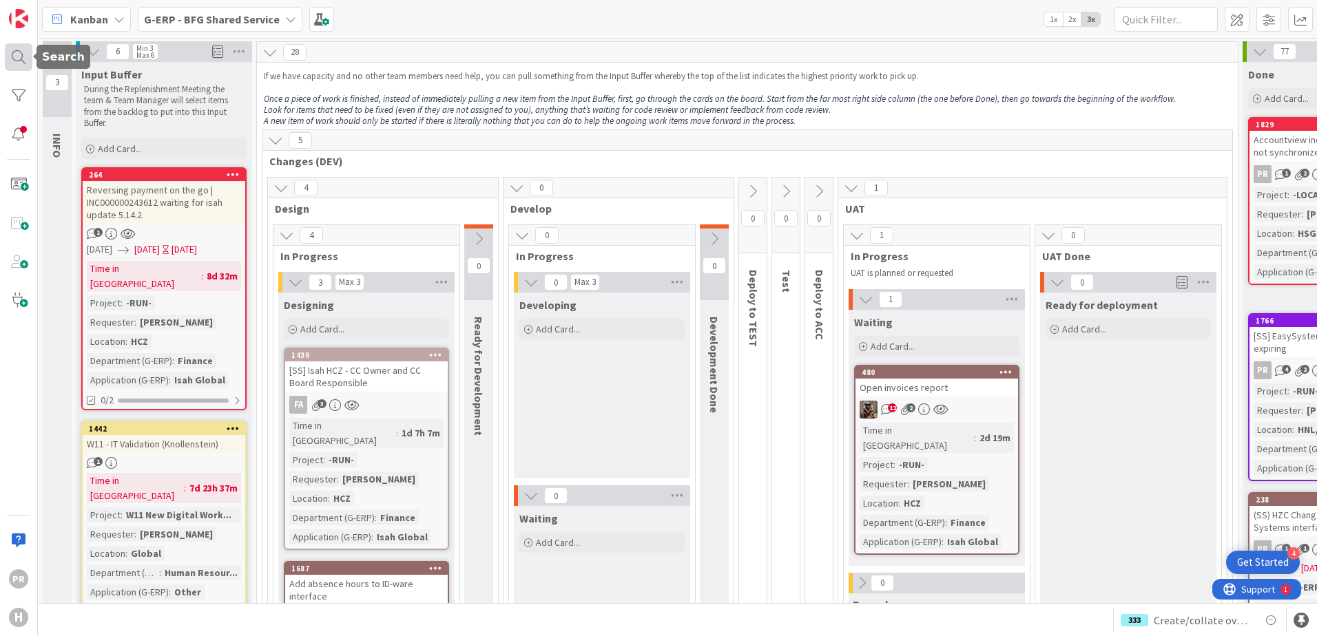
click at [21, 60] on div at bounding box center [19, 57] width 28 height 28
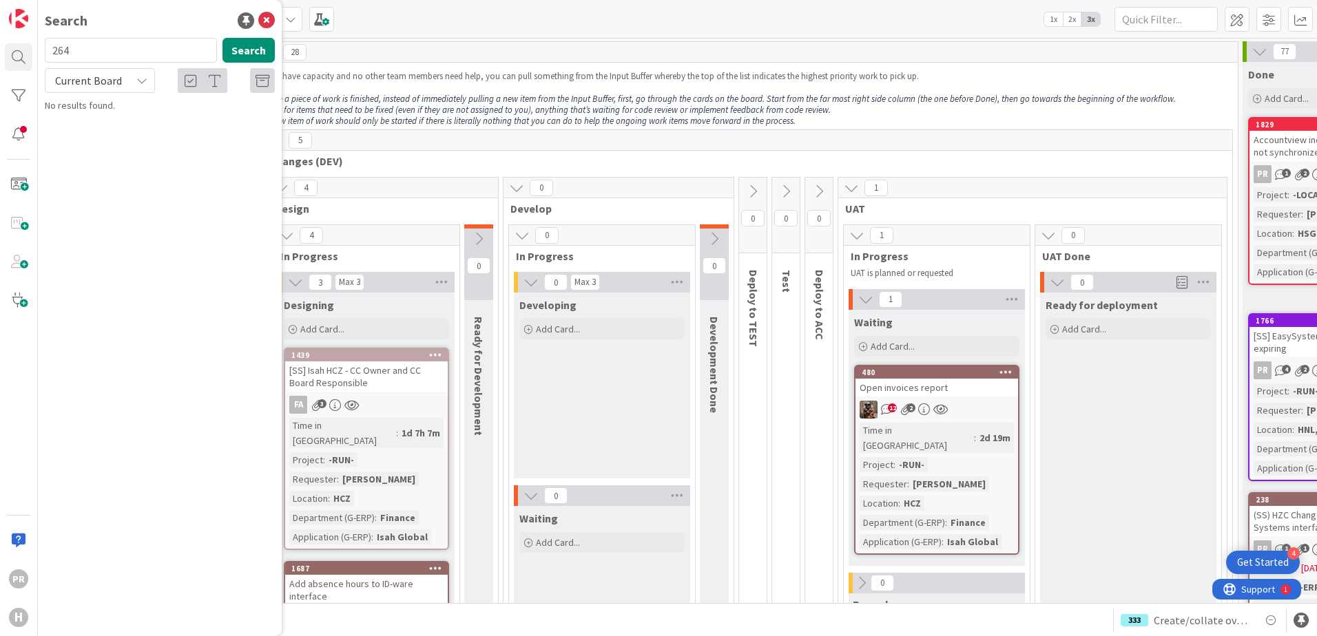
click at [93, 81] on span "Current Board" at bounding box center [88, 81] width 67 height 14
click at [110, 137] on span "All Boards" at bounding box center [123, 137] width 143 height 21
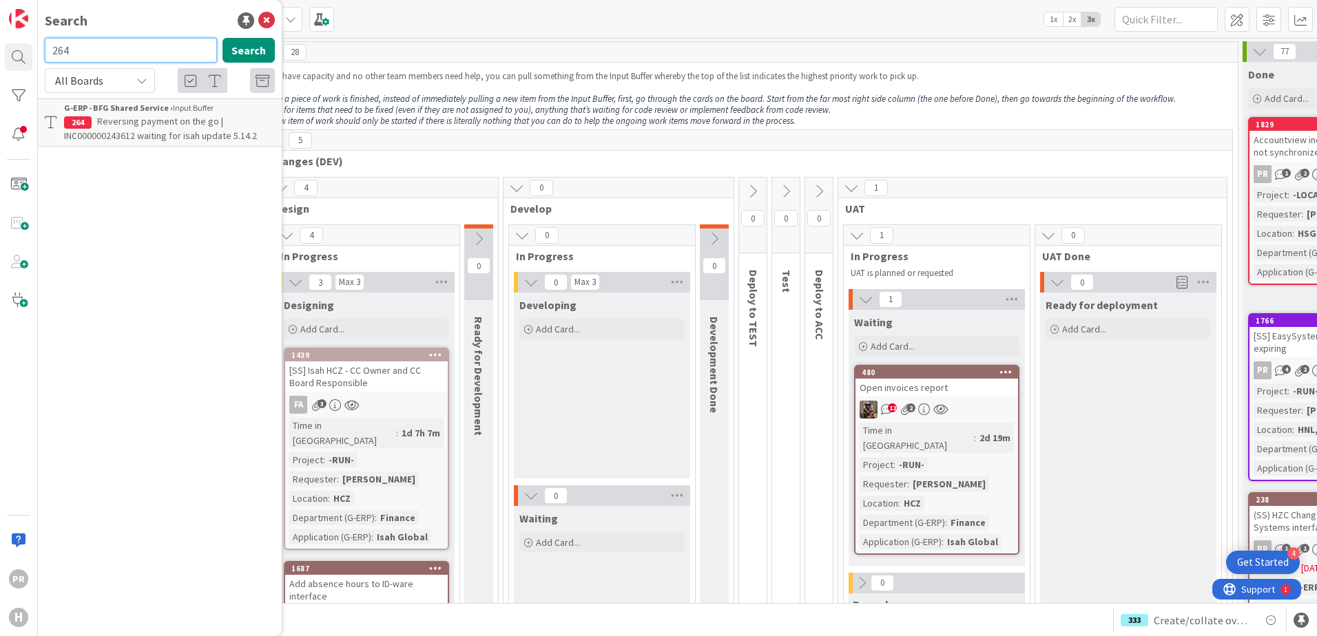
drag, startPoint x: 118, startPoint y: 50, endPoint x: 46, endPoint y: 42, distance: 72.7
click at [46, 42] on input "264" at bounding box center [131, 50] width 172 height 25
type input "1599"
click at [158, 123] on span "[SS] Isah ProdDB - Add new VAT code" at bounding box center [172, 121] width 151 height 12
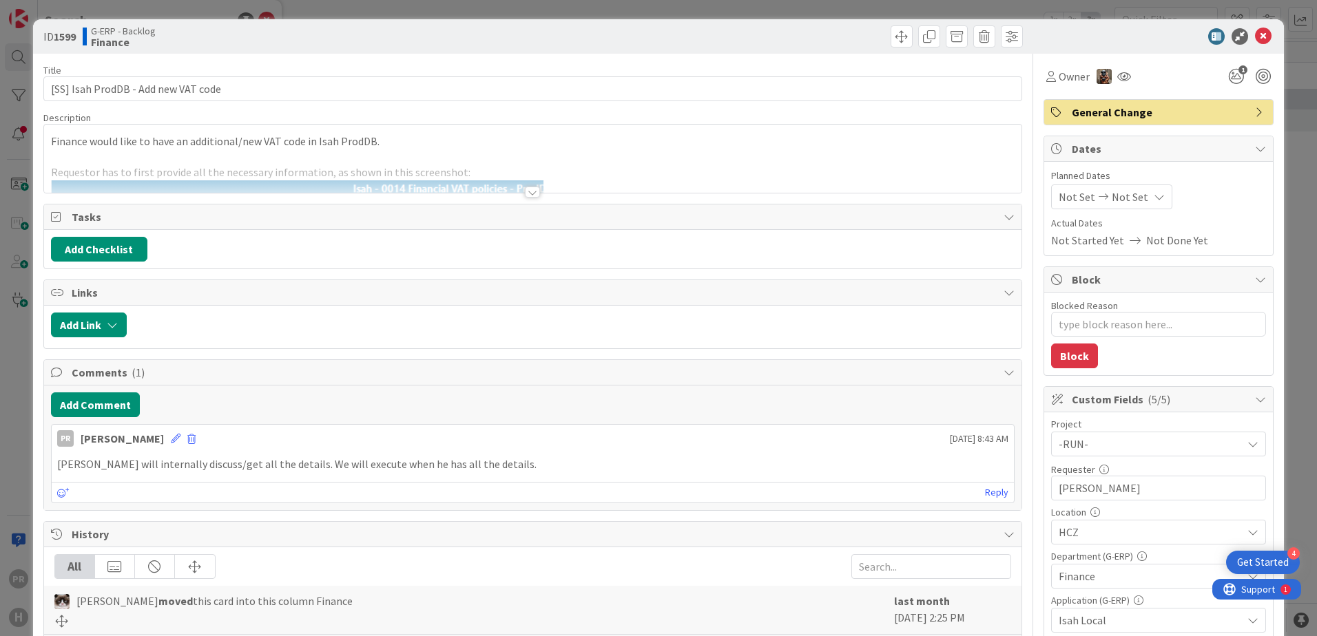
type textarea "x"
click at [525, 196] on div at bounding box center [532, 192] width 15 height 11
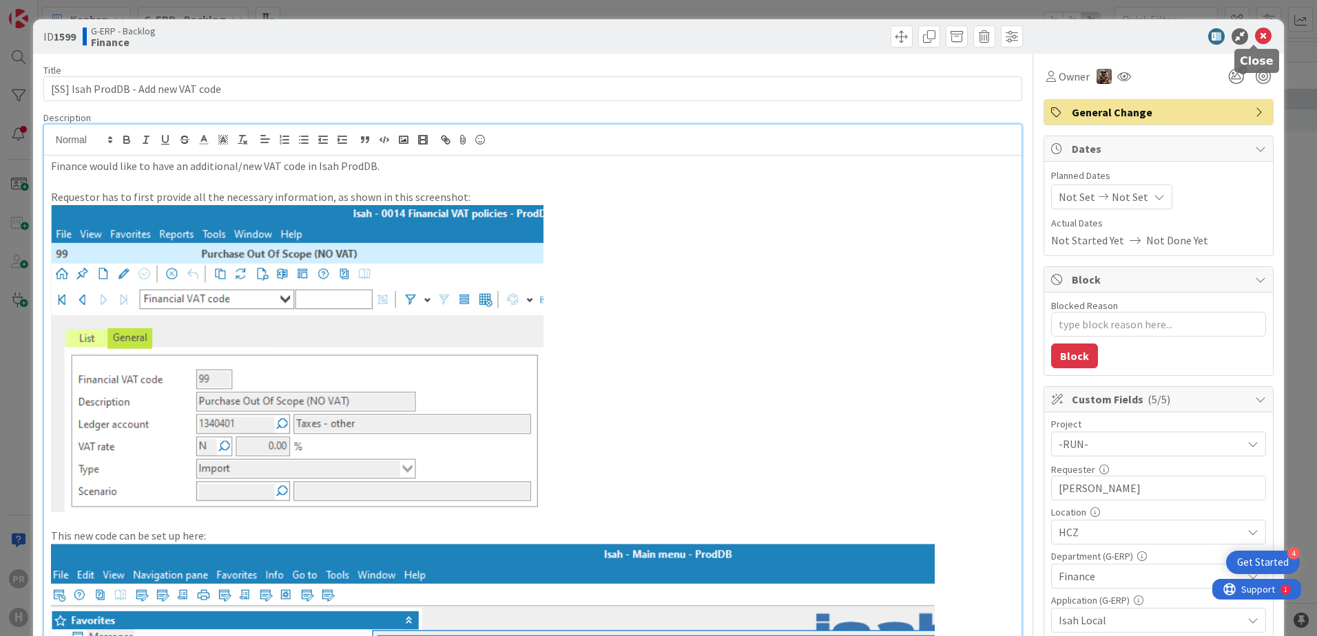
click at [1051, 42] on icon at bounding box center [1263, 36] width 17 height 17
